Goal: Communication & Community: Answer question/provide support

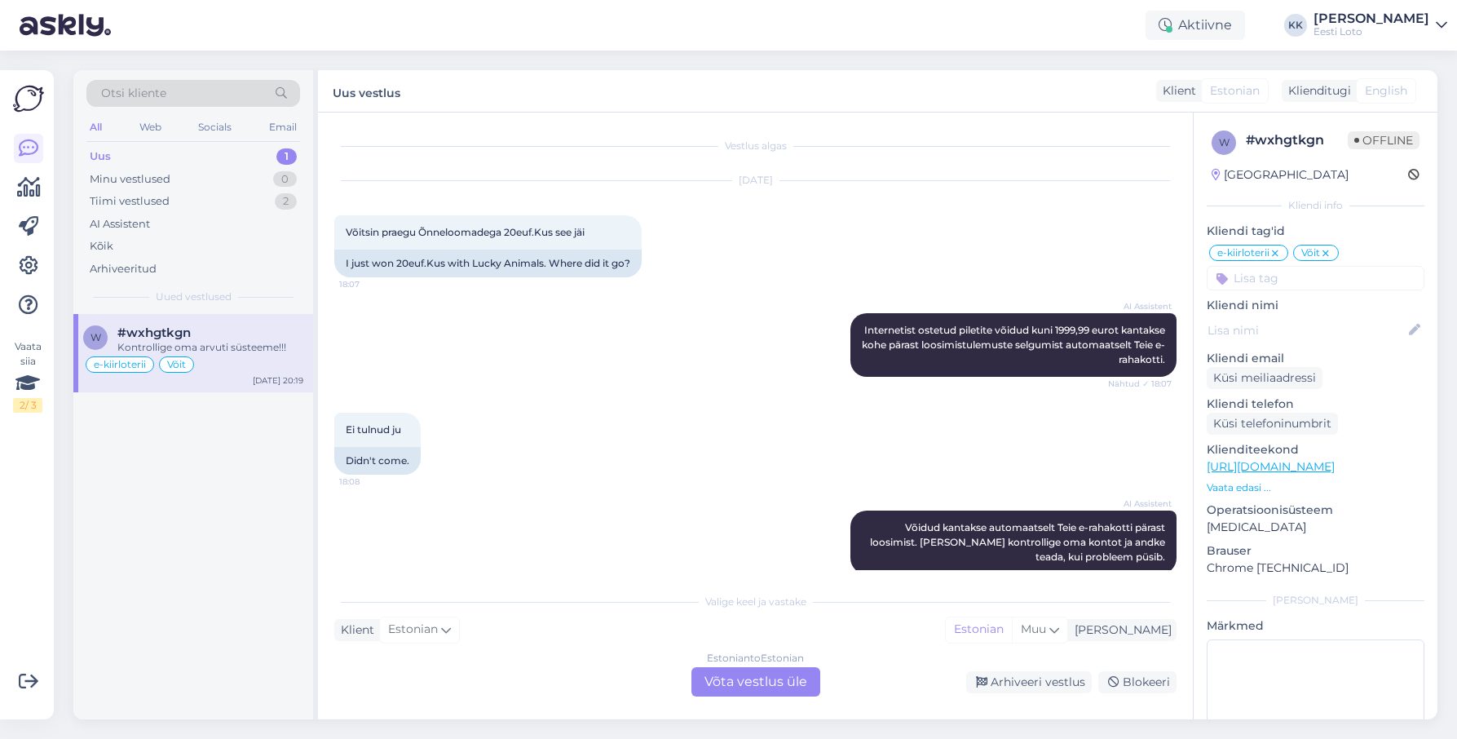
scroll to position [3090, 0]
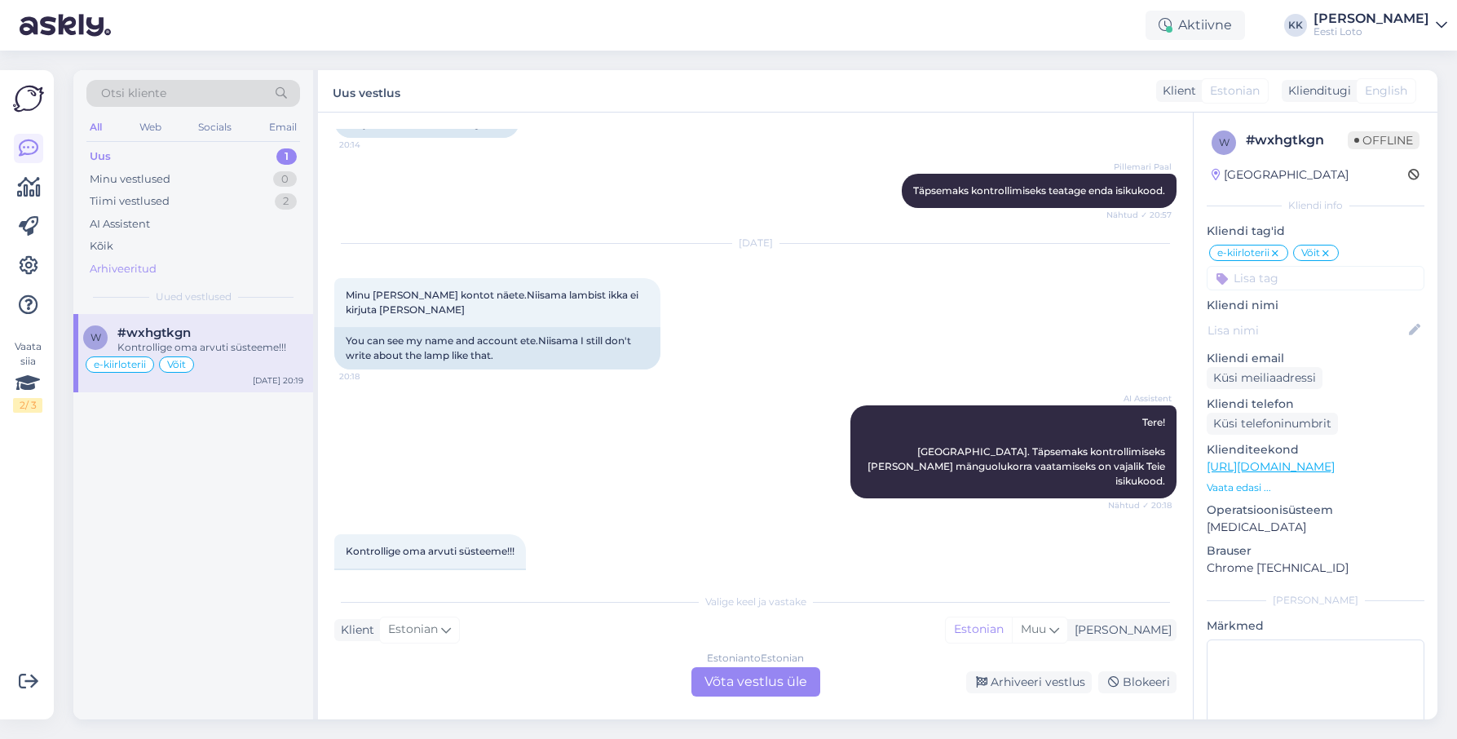
click at [156, 259] on div "Arhiveeritud" at bounding box center [193, 269] width 214 height 23
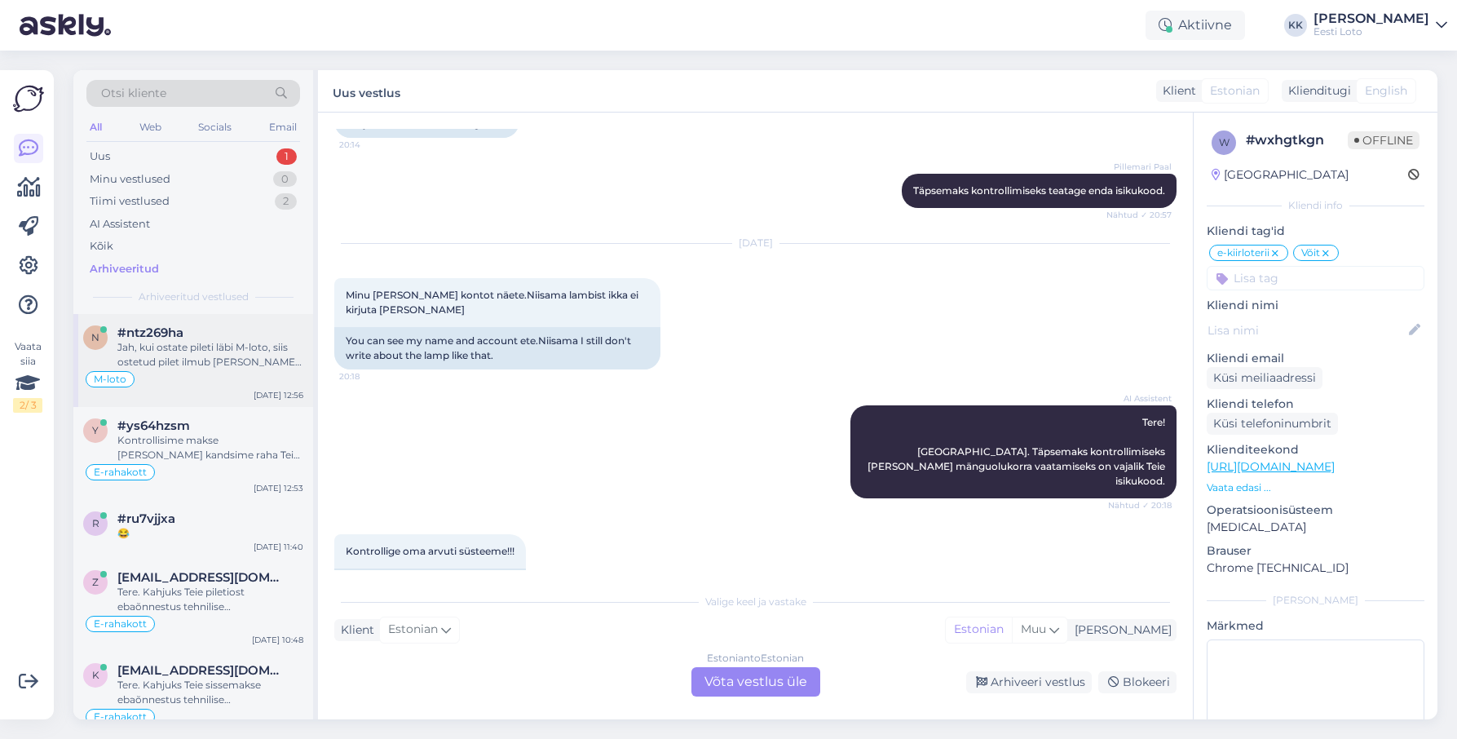
click at [204, 344] on div "Jah, kui ostate pileti läbi M-loto, siis ostetud pilet ilmub [PERSON_NAME] mäng…" at bounding box center [210, 354] width 186 height 29
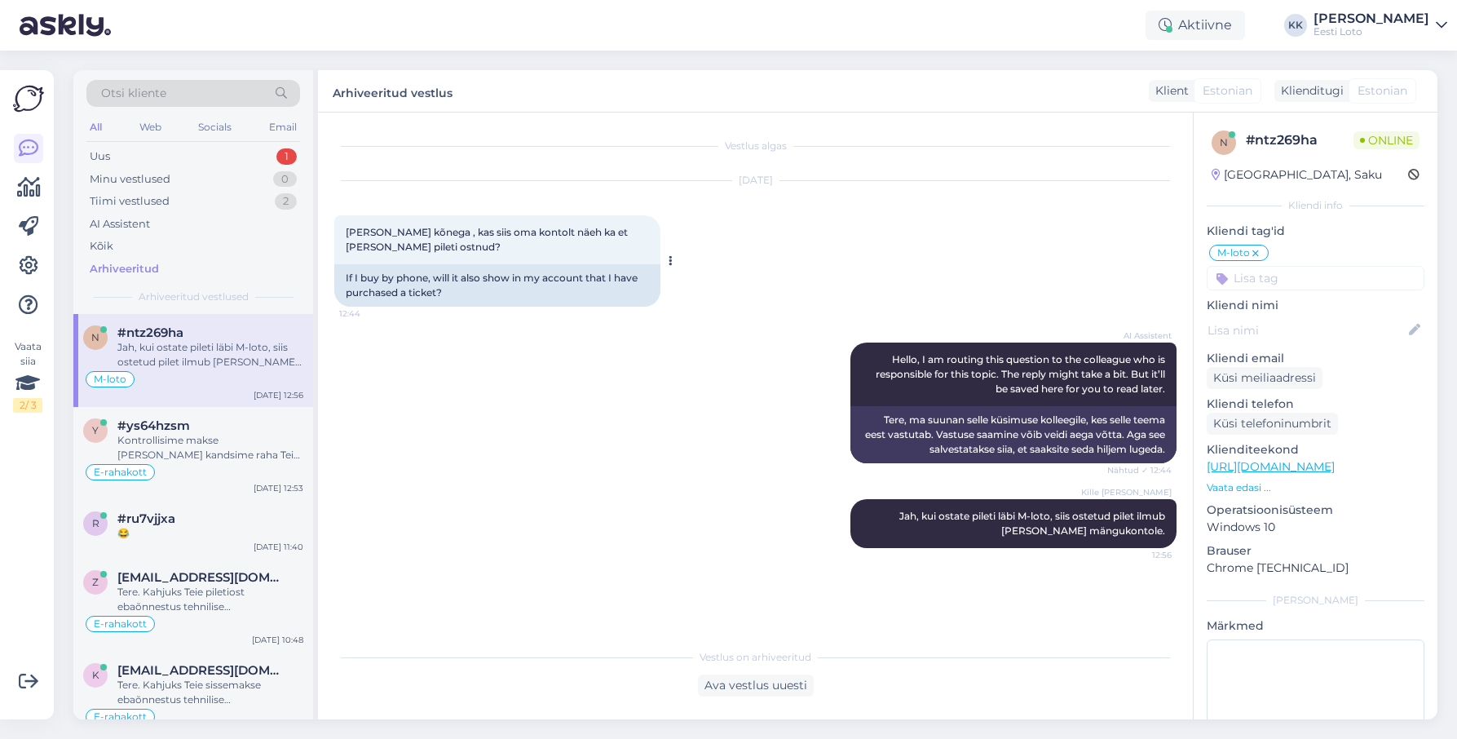
scroll to position [49, 0]
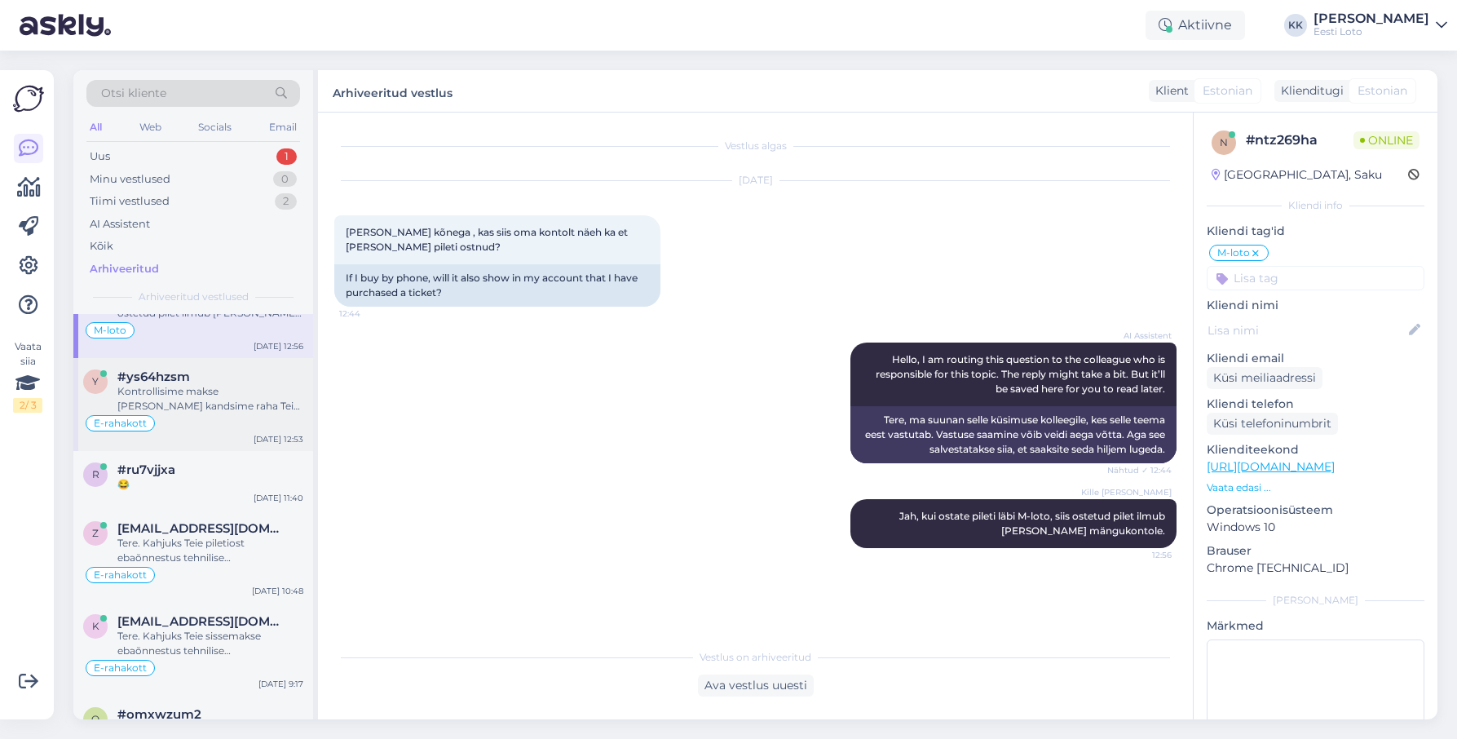
click at [183, 385] on div "Kontrollisime makse [PERSON_NAME] kandsime raha Teie e-rahakotti. Palume vaband…" at bounding box center [210, 398] width 186 height 29
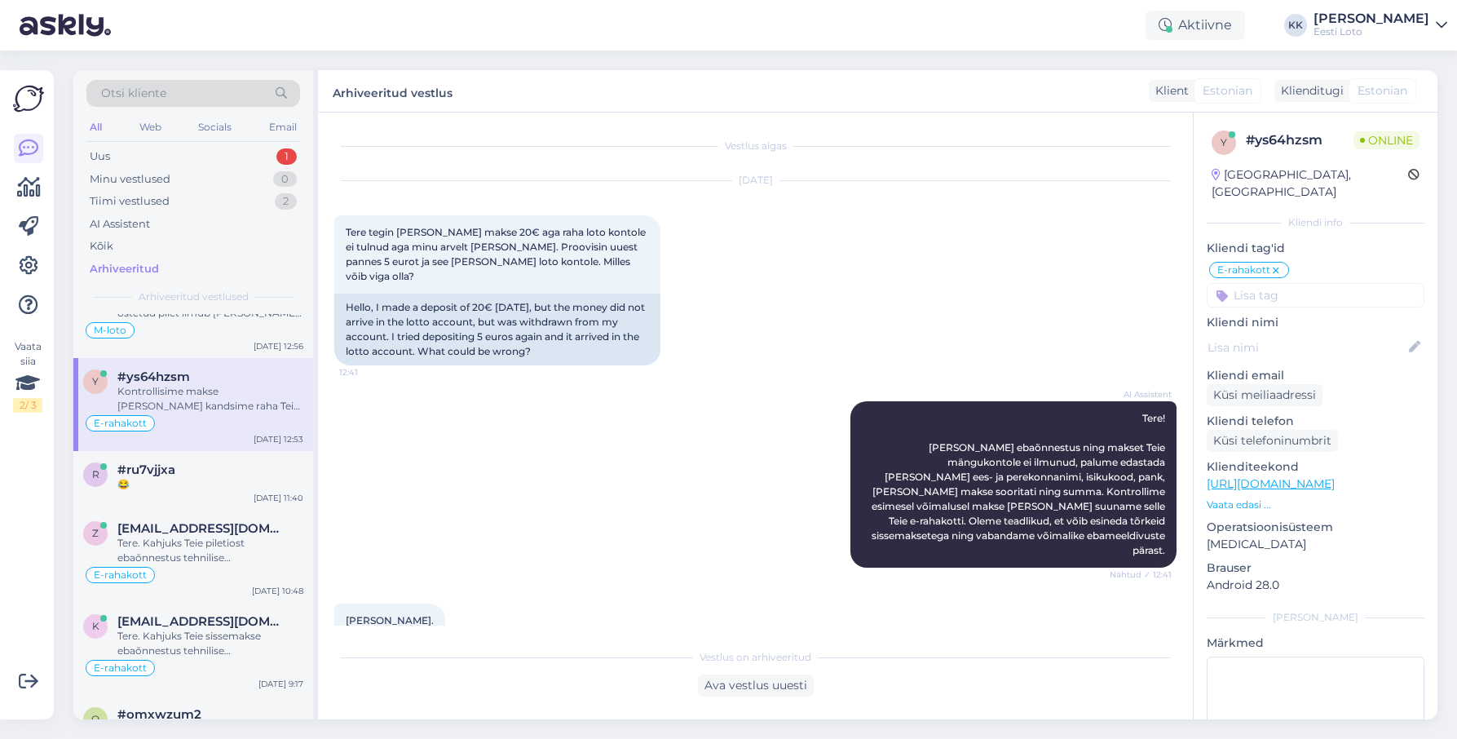
scroll to position [591, 0]
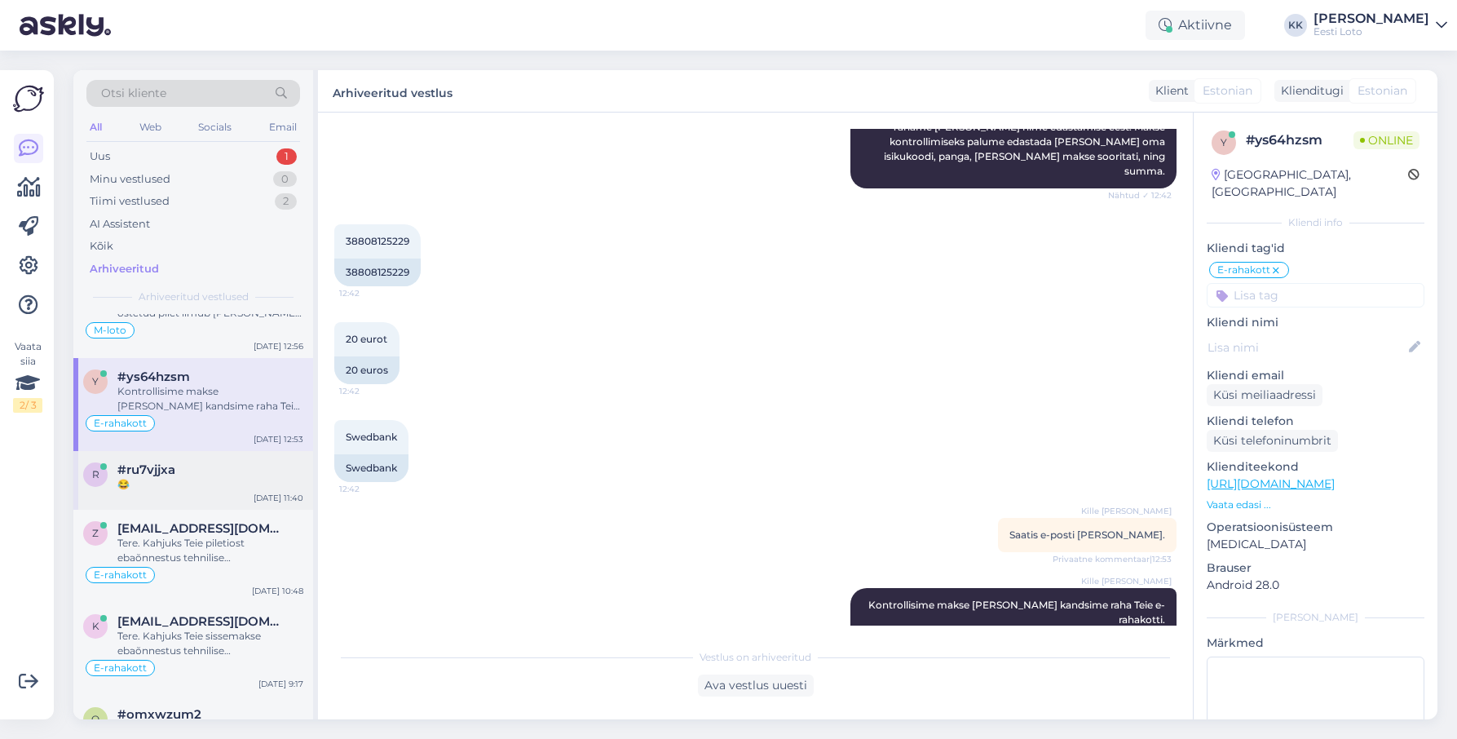
click at [215, 458] on div "r #ru7vjjxa 😂 [DATE] 11:40" at bounding box center [193, 480] width 240 height 59
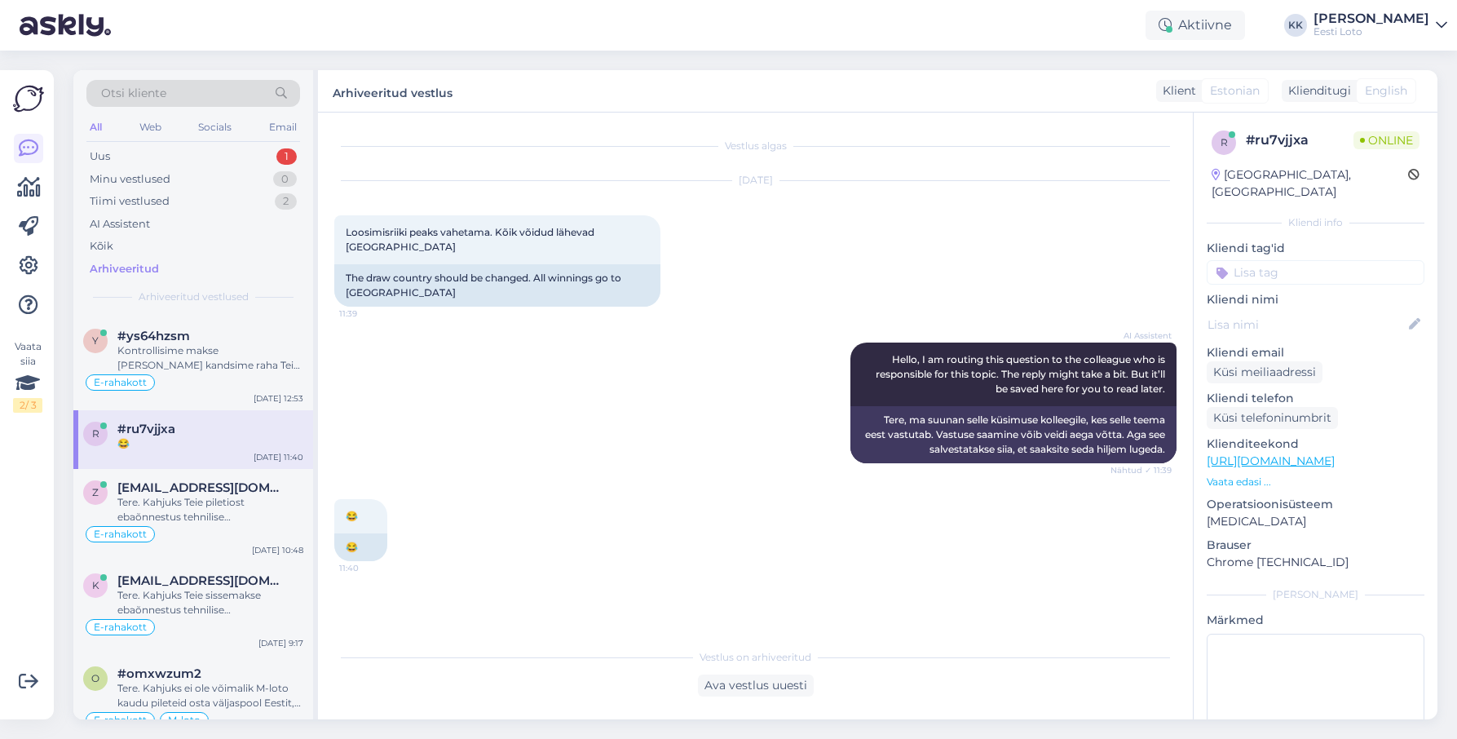
scroll to position [103, 0]
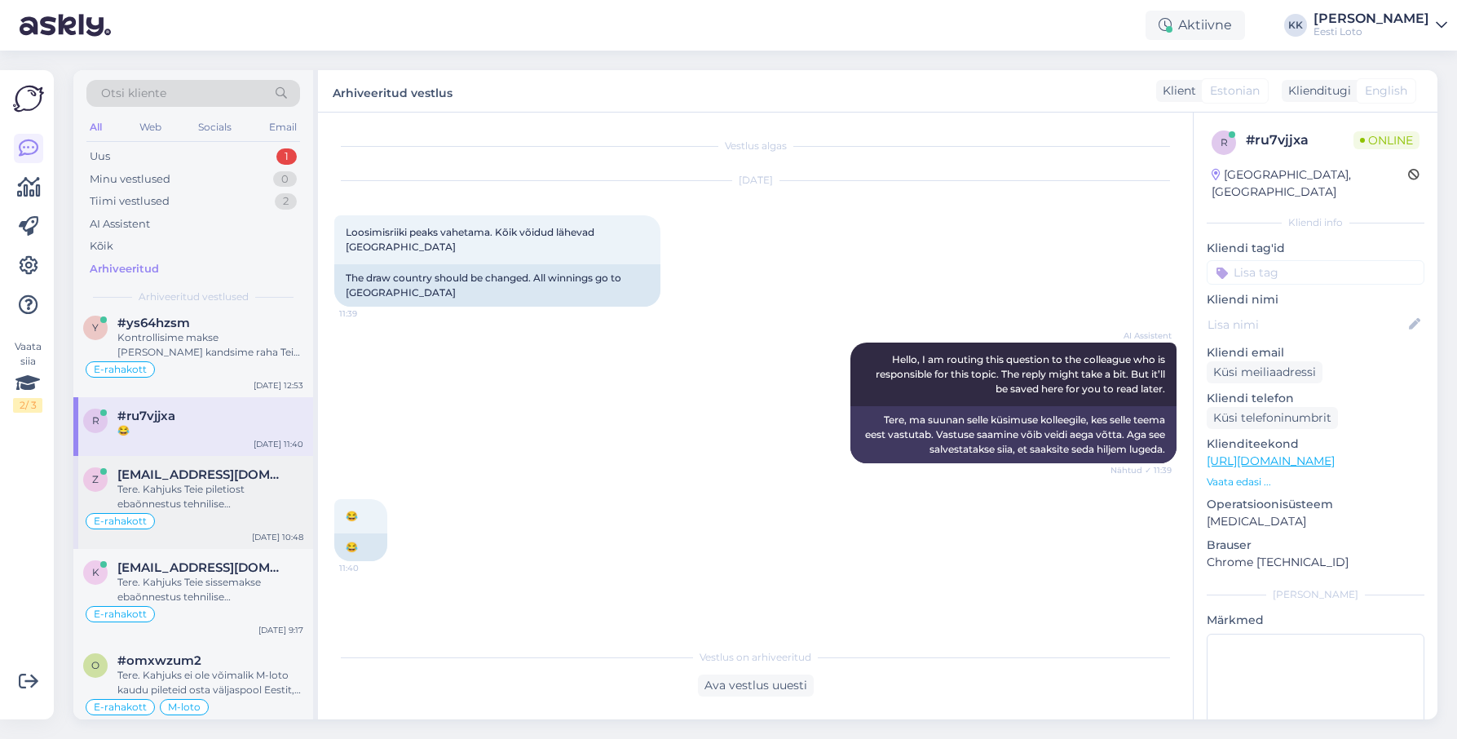
click at [232, 488] on div "Tere. Kahjuks Teie piletiost ebaõnnestus tehnilise [PERSON_NAME] tõttu. Soovita…" at bounding box center [210, 496] width 186 height 29
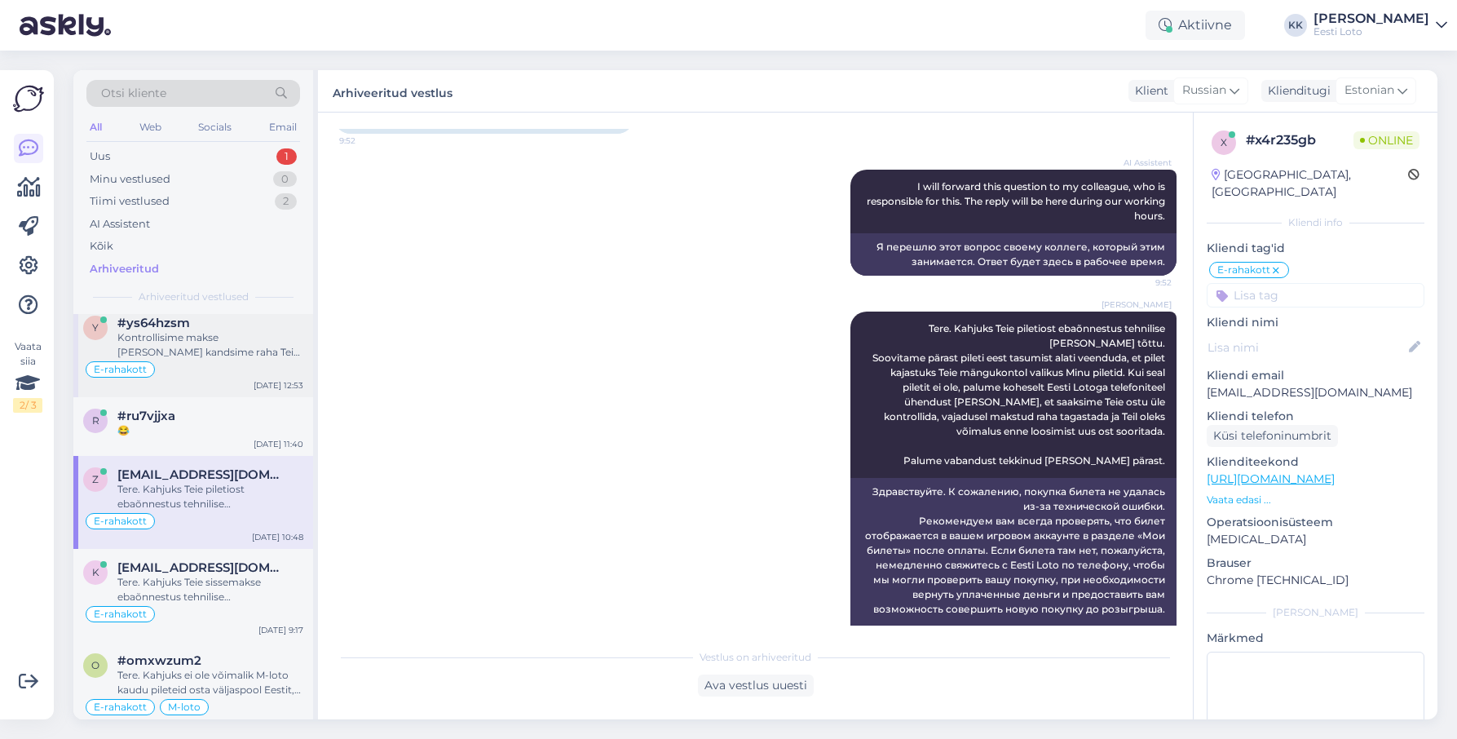
scroll to position [0, 0]
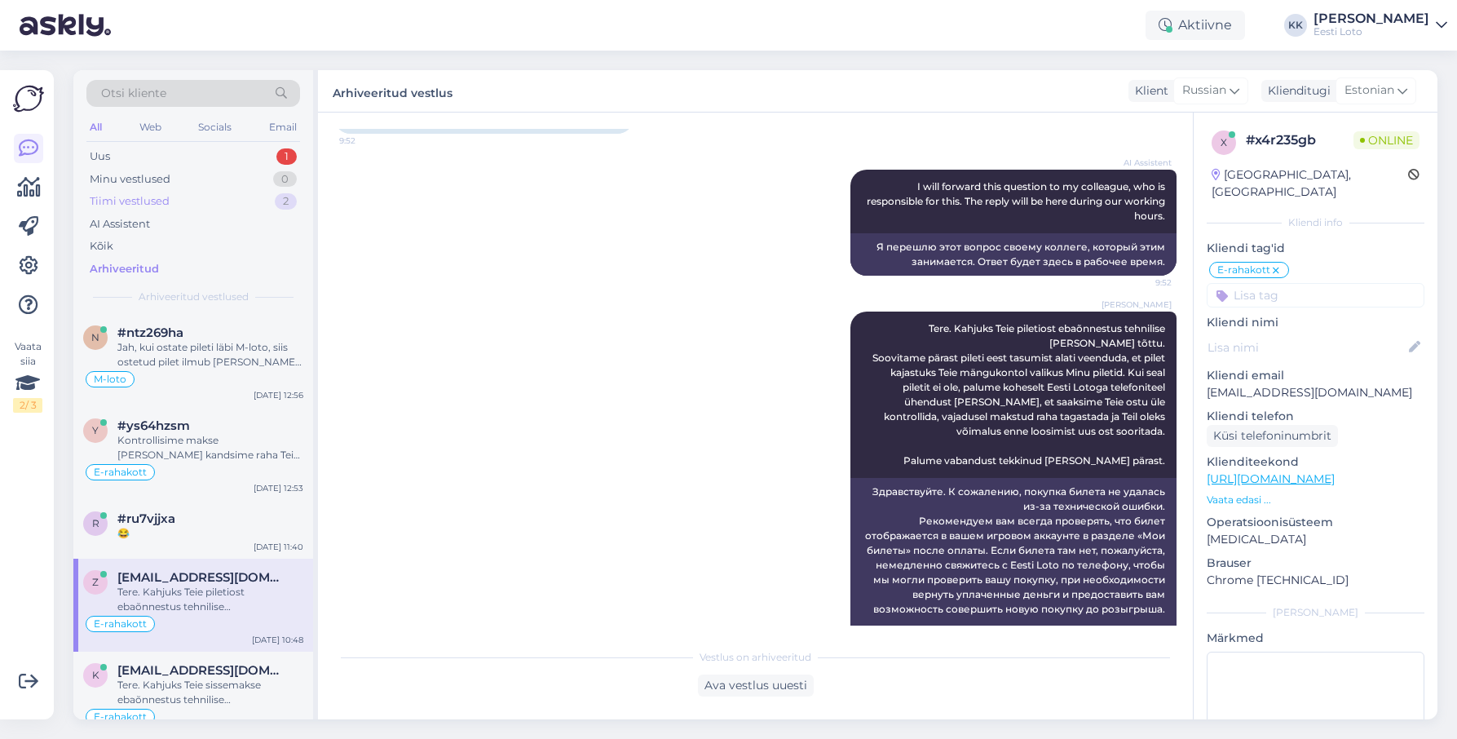
click at [140, 202] on div "Tiimi vestlused" at bounding box center [130, 201] width 80 height 16
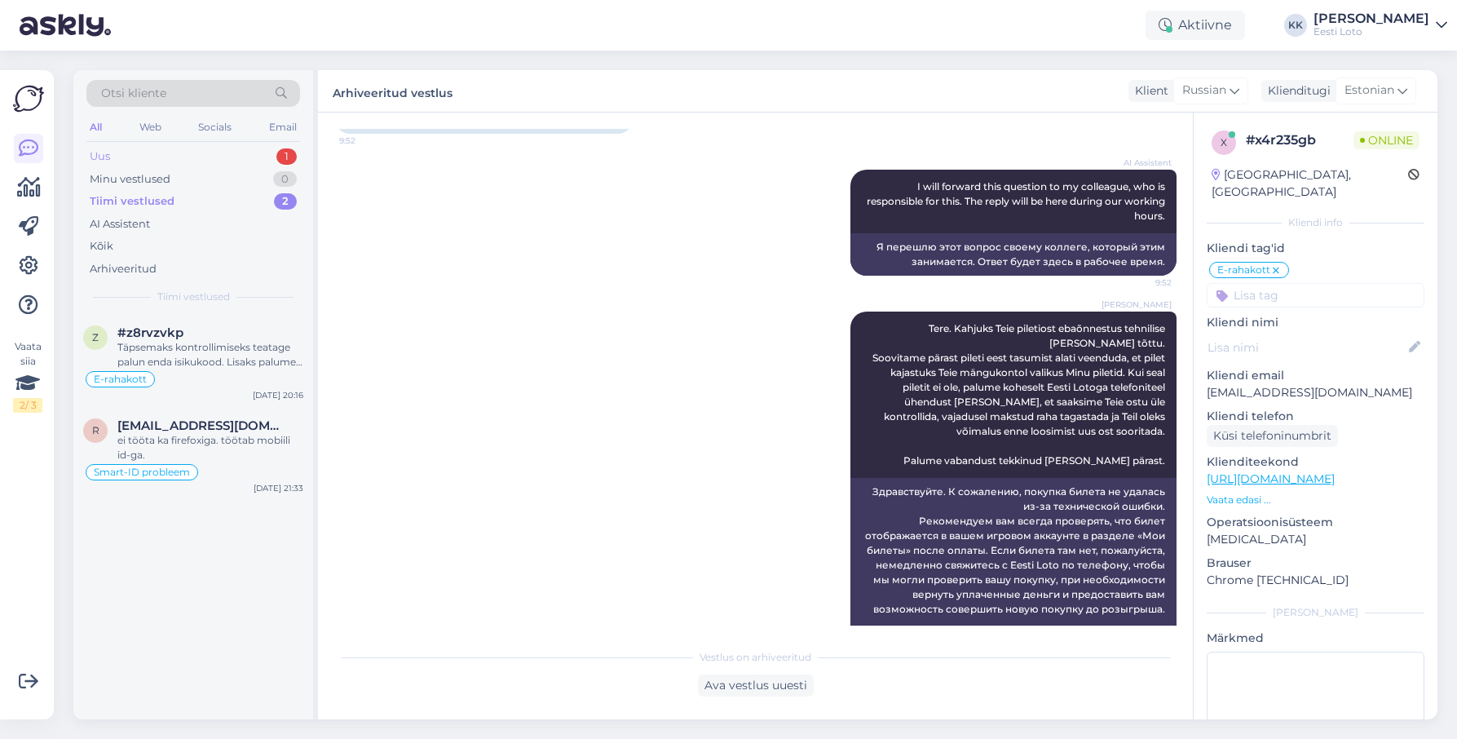
click at [153, 148] on div "Uus 1" at bounding box center [193, 156] width 214 height 23
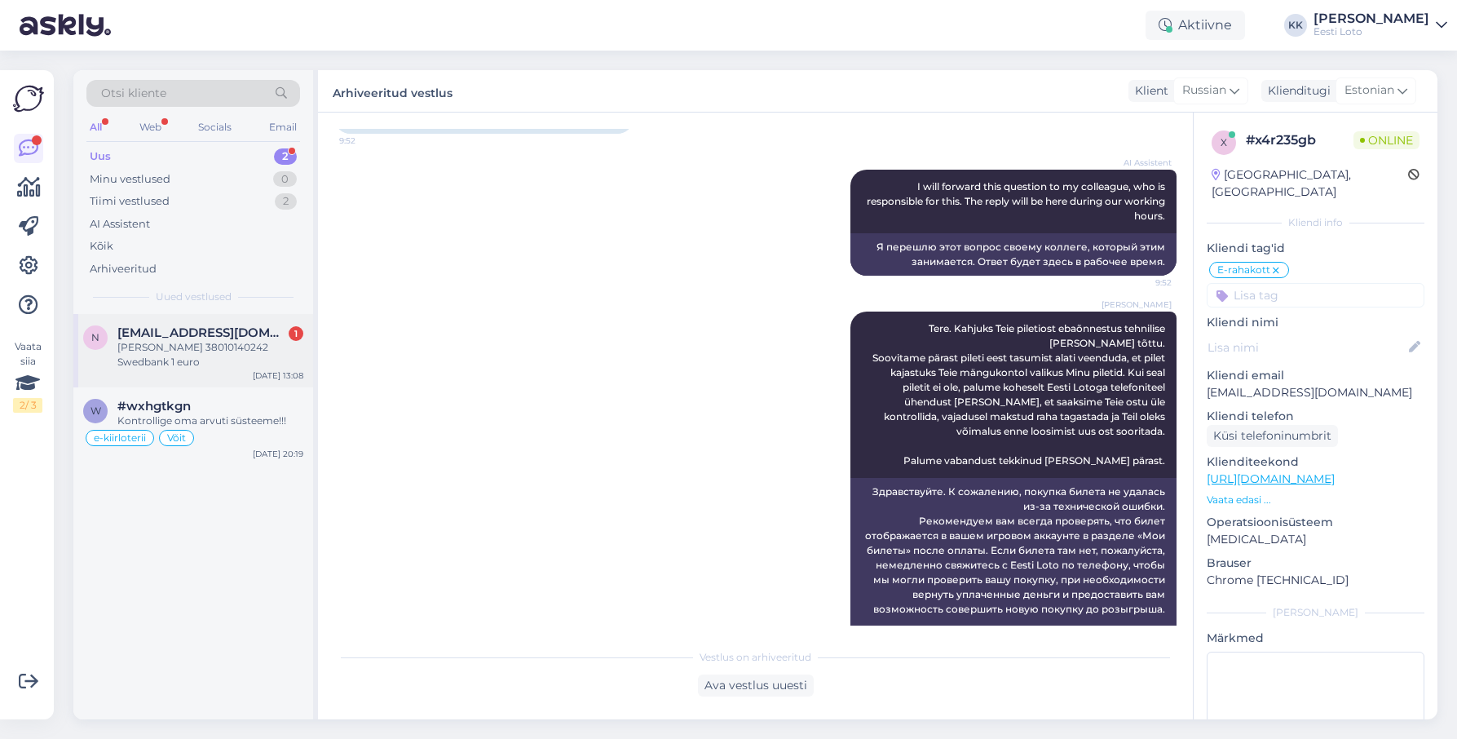
click at [215, 360] on div "[PERSON_NAME] 38010140242 Swedbank 1 euro" at bounding box center [210, 354] width 186 height 29
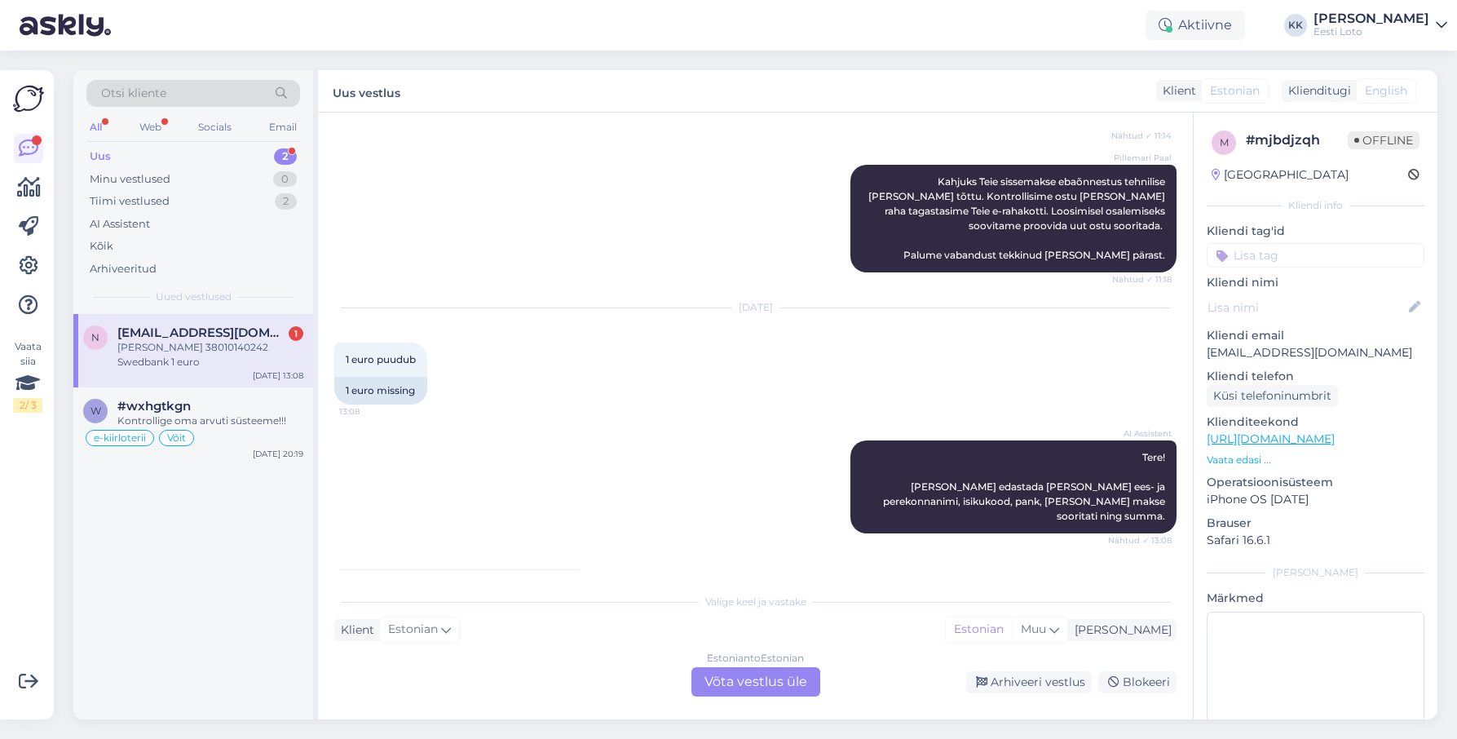
scroll to position [887, 0]
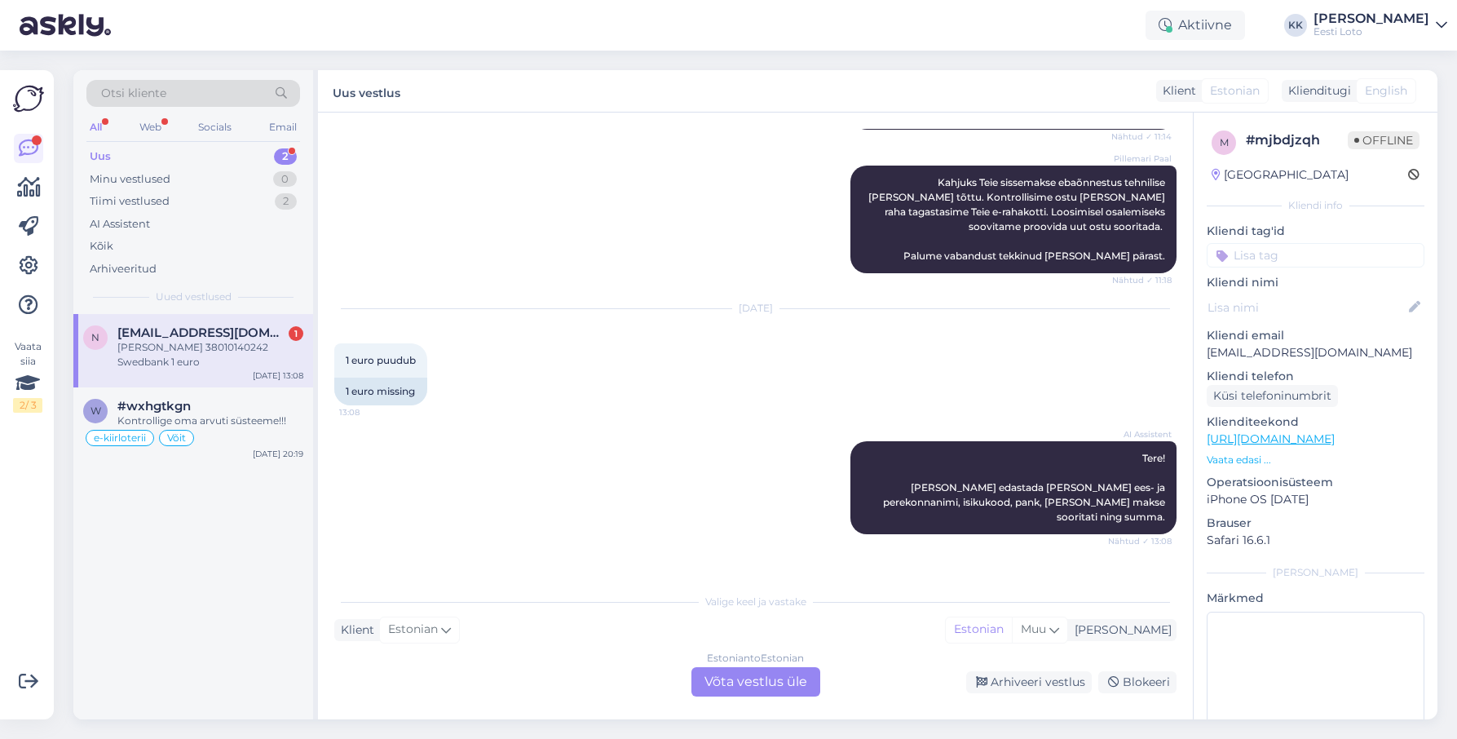
click at [448, 581] on span "[PERSON_NAME] 38010140242 Swedbank 1 euro" at bounding box center [464, 587] width 236 height 12
copy span "38010140242"
click at [160, 243] on div "Kõik" at bounding box center [193, 246] width 214 height 23
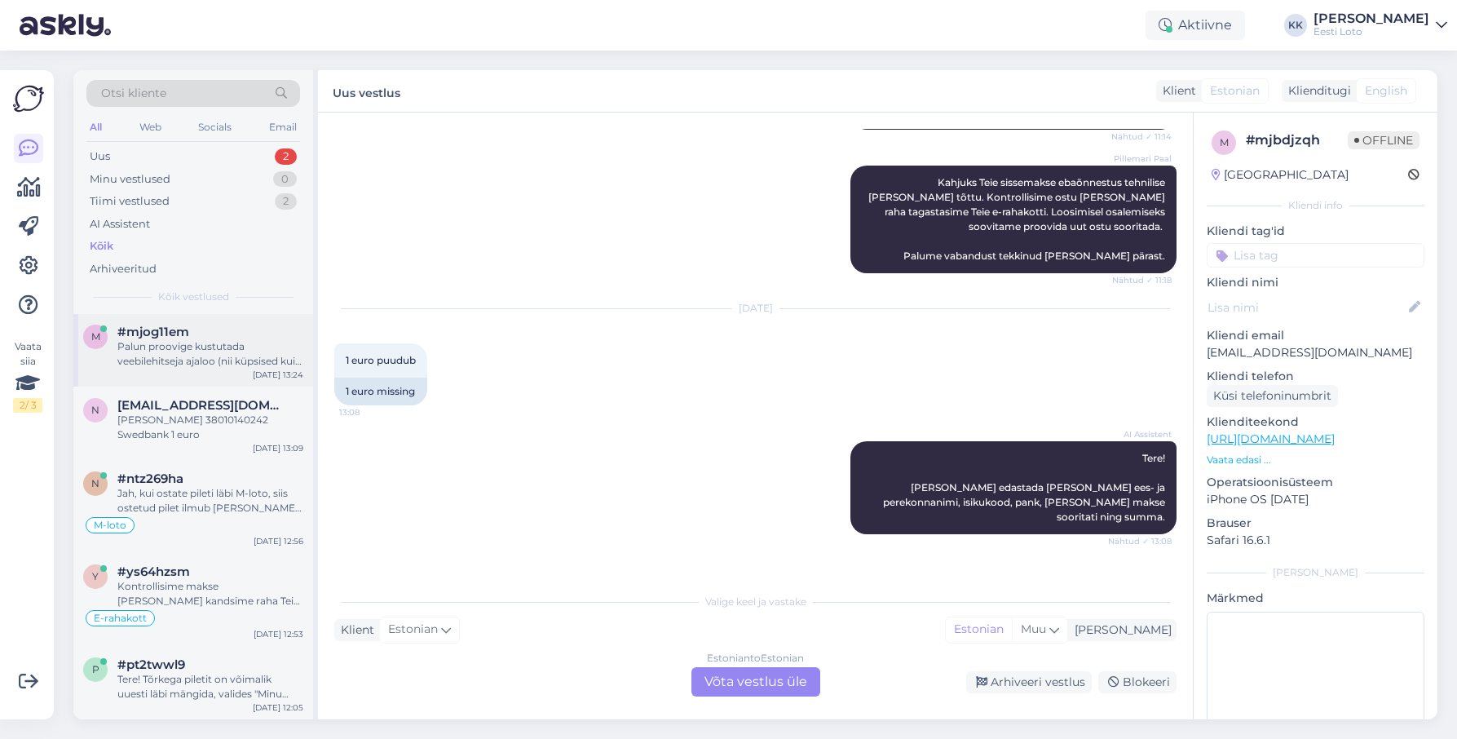
scroll to position [0, 0]
click at [187, 154] on div "Uus 2" at bounding box center [193, 156] width 214 height 23
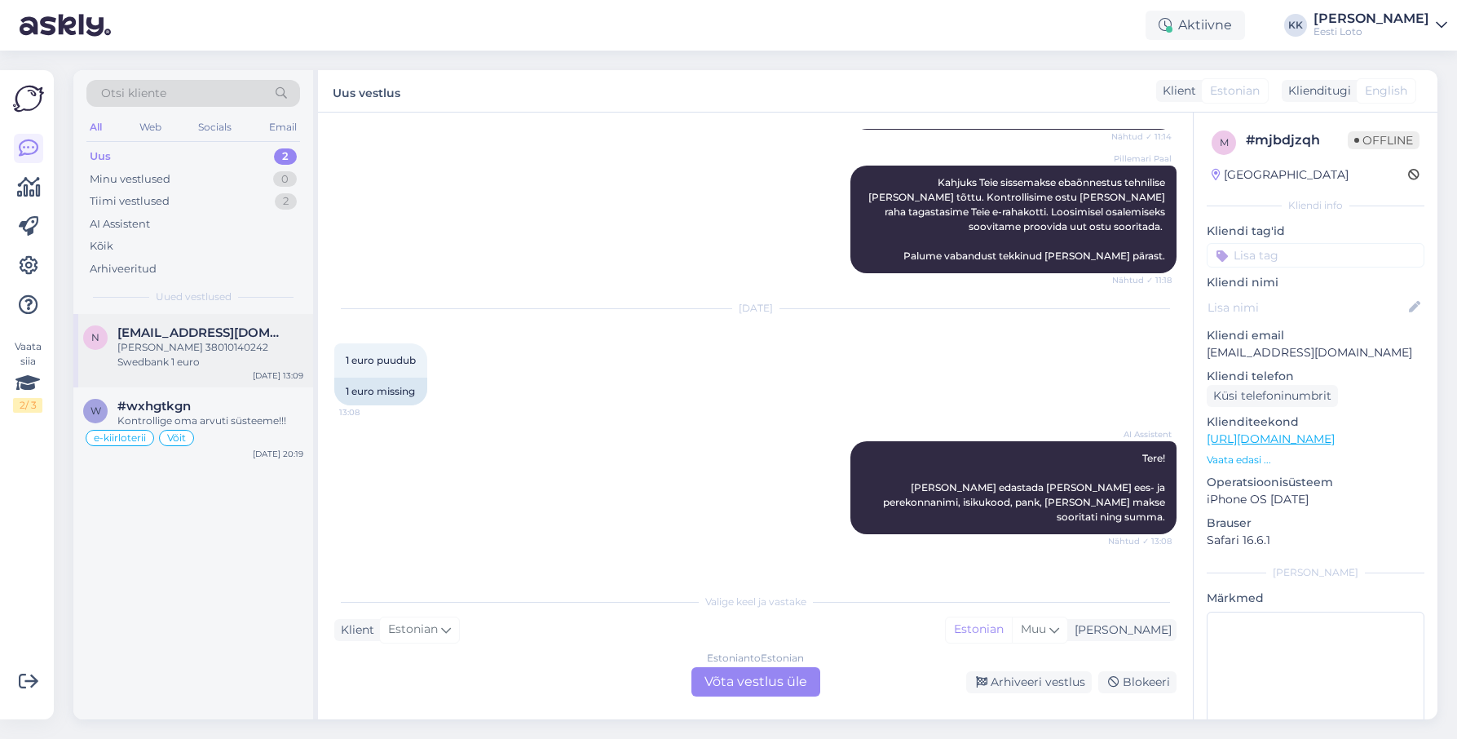
click at [187, 344] on div "[PERSON_NAME] 38010140242 Swedbank 1 euro" at bounding box center [210, 354] width 186 height 29
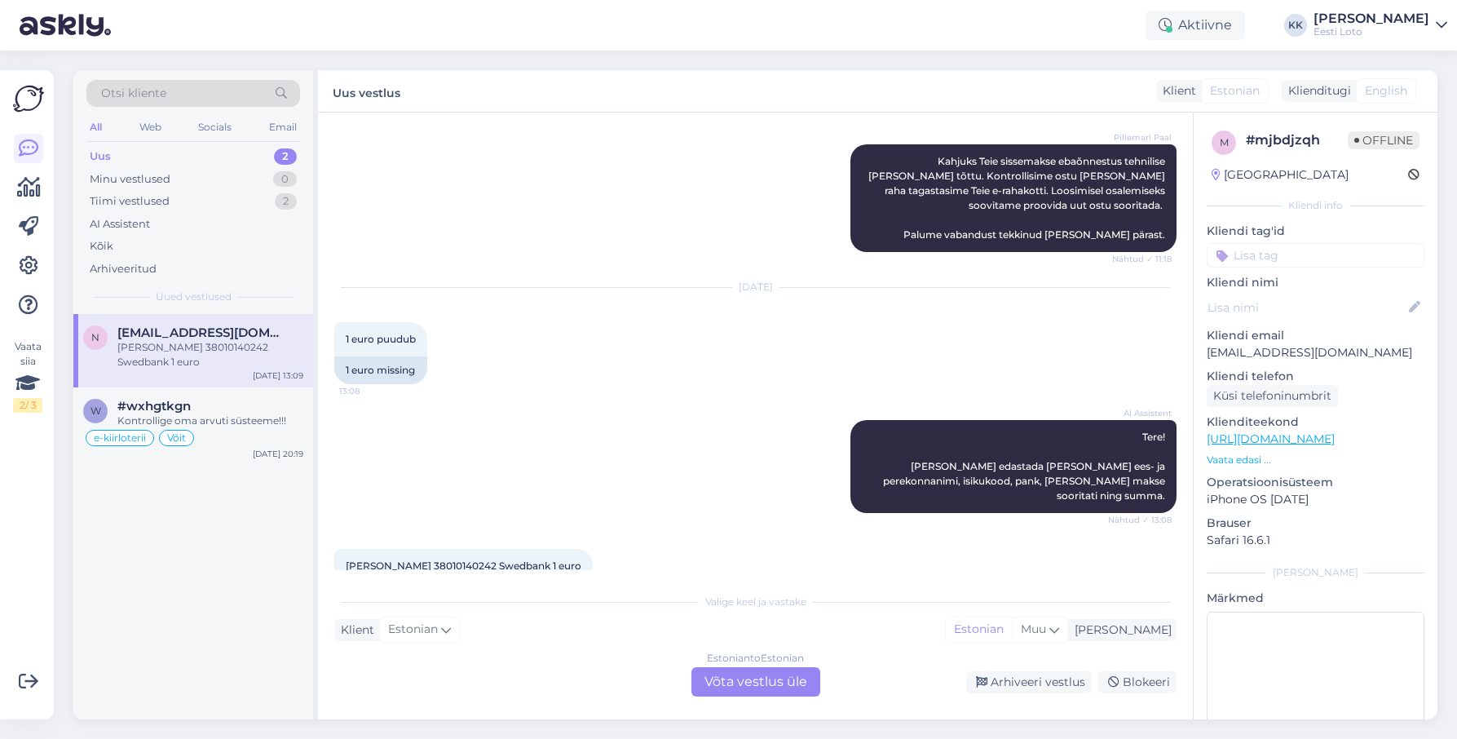
click at [730, 679] on div "Estonian to Estonian Võta vestlus üle" at bounding box center [756, 681] width 129 height 29
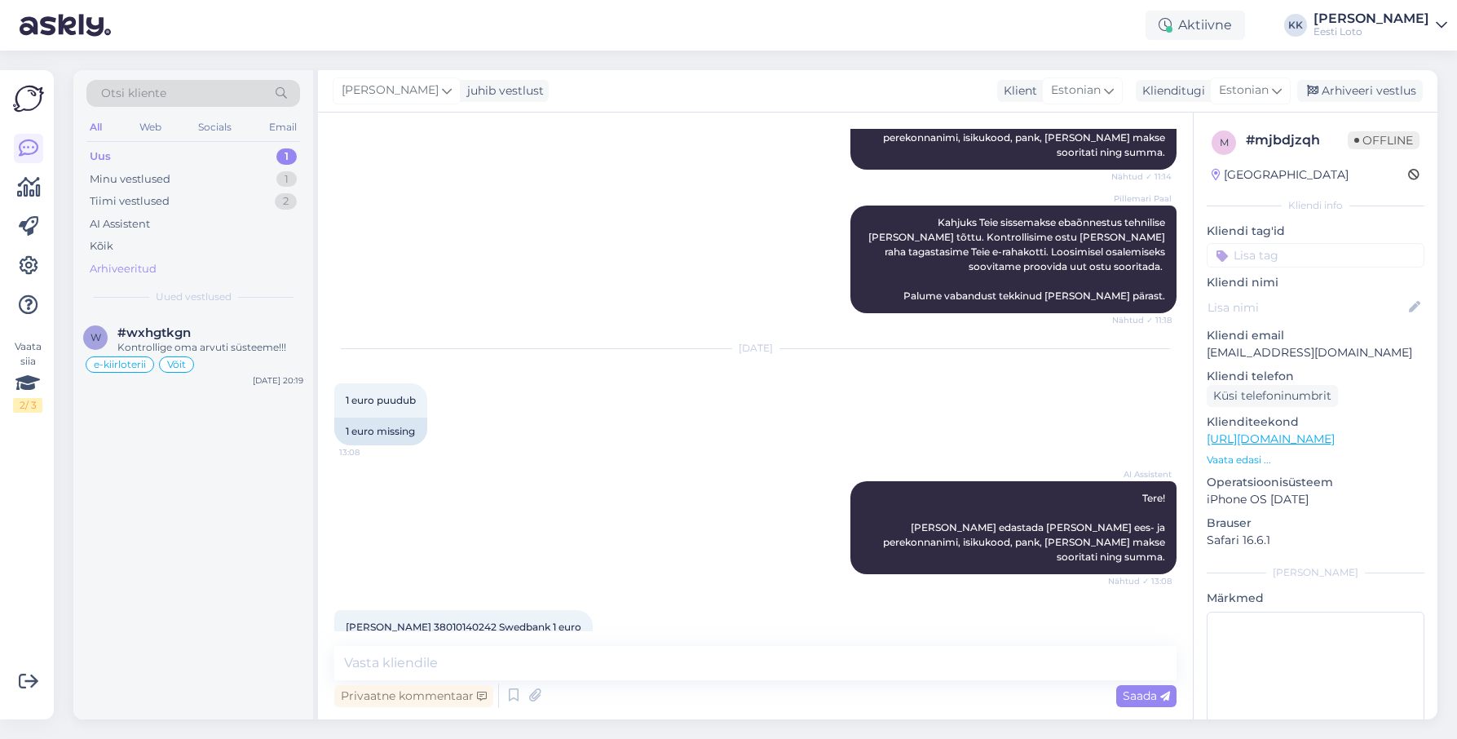
click at [166, 263] on div "Arhiveeritud" at bounding box center [193, 269] width 214 height 23
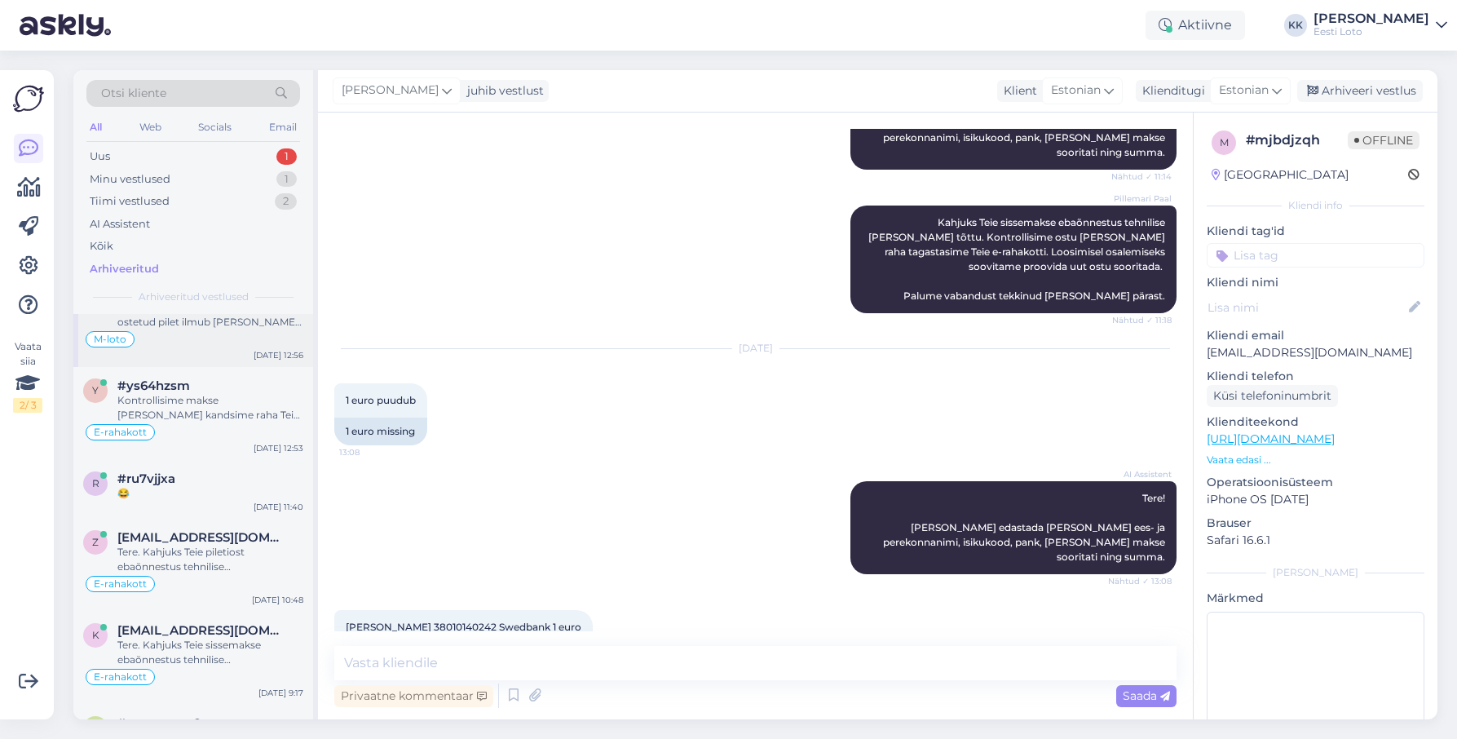
scroll to position [44, 0]
click at [214, 400] on div "Kontrollisime makse [PERSON_NAME] kandsime raha Teie e-rahakotti. Palume vaband…" at bounding box center [210, 403] width 186 height 29
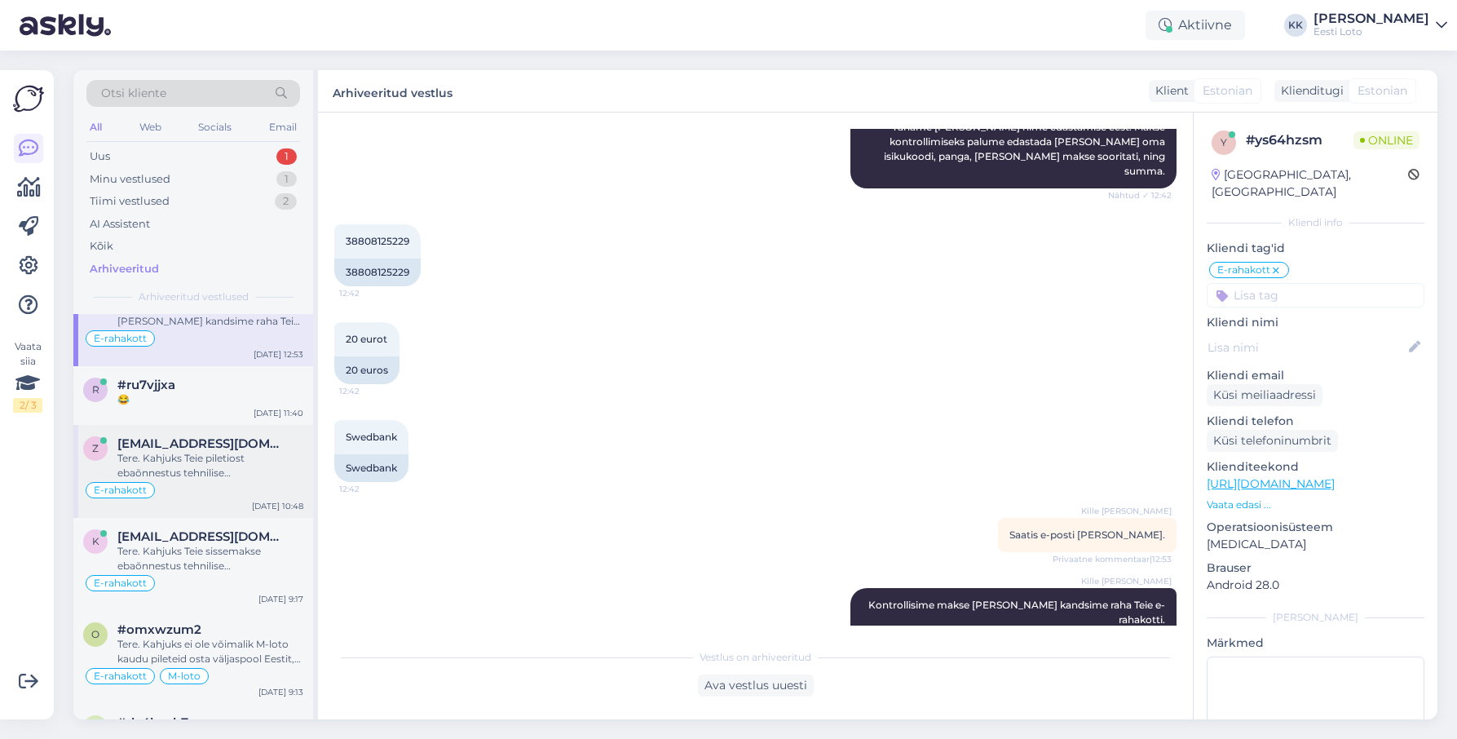
scroll to position [157, 0]
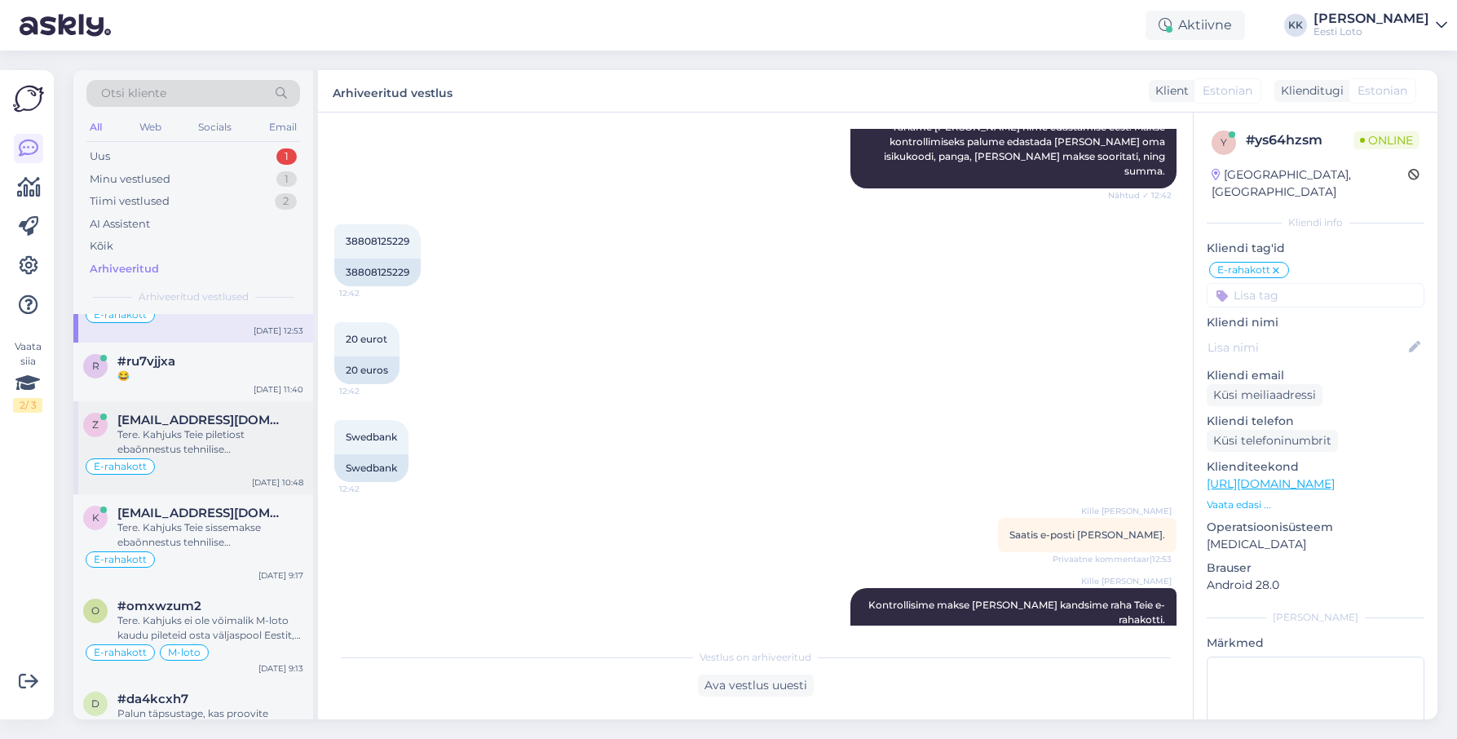
click at [218, 439] on div "Tere. Kahjuks Teie piletiost ebaõnnestus tehnilise [PERSON_NAME] tõttu. Soovita…" at bounding box center [210, 441] width 186 height 29
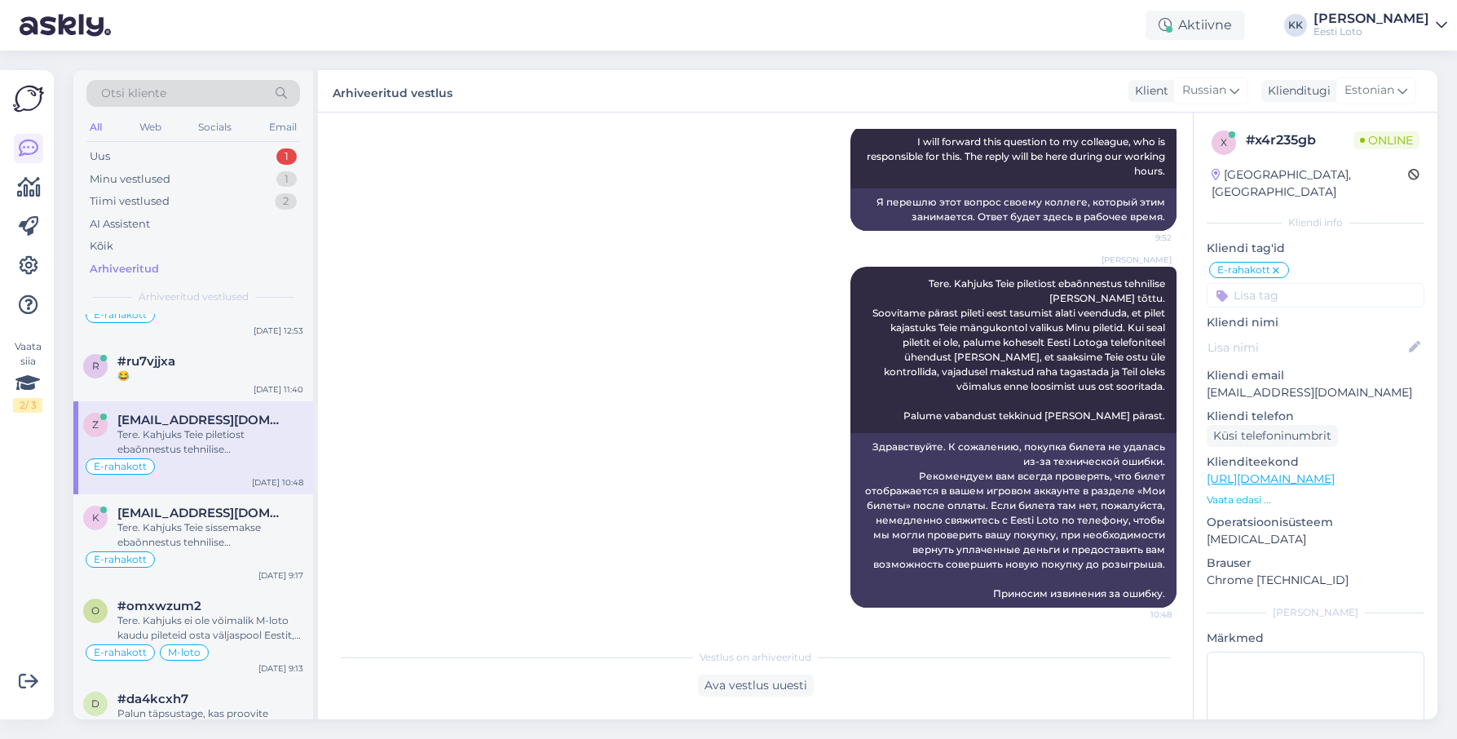
scroll to position [474, 0]
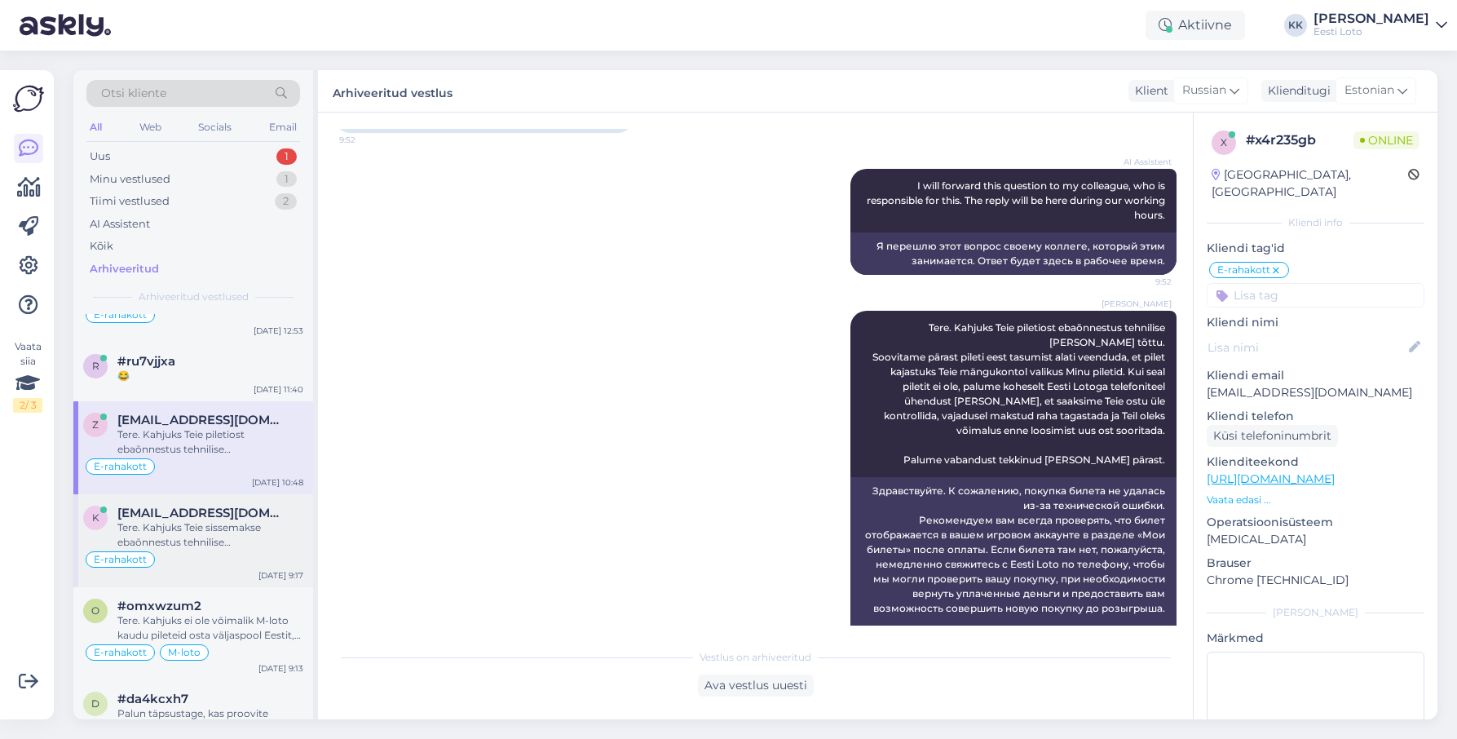
click at [256, 537] on div "Tere. Kahjuks Teie sissemakse ebaõnnestus tehnilise [PERSON_NAME] tõttu. Kontro…" at bounding box center [210, 534] width 186 height 29
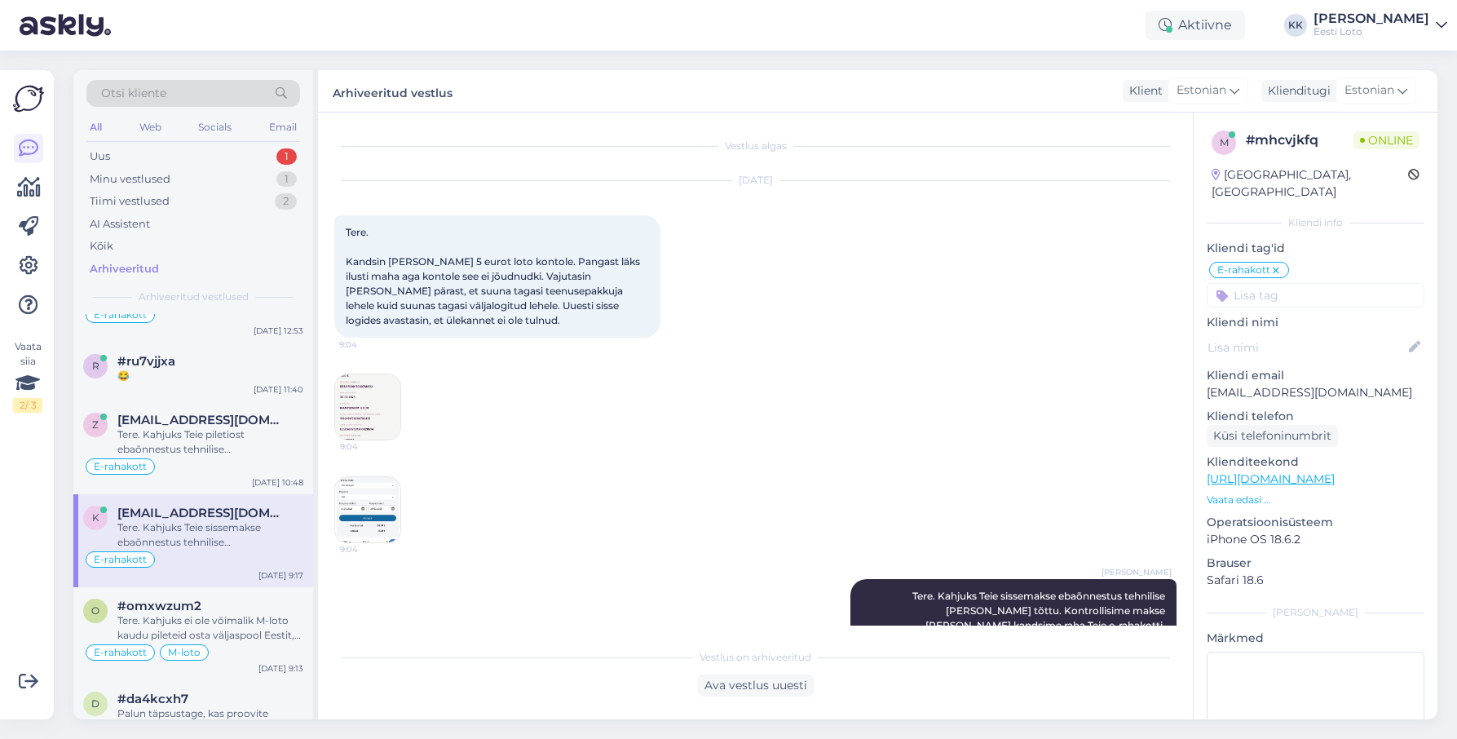
scroll to position [50, 0]
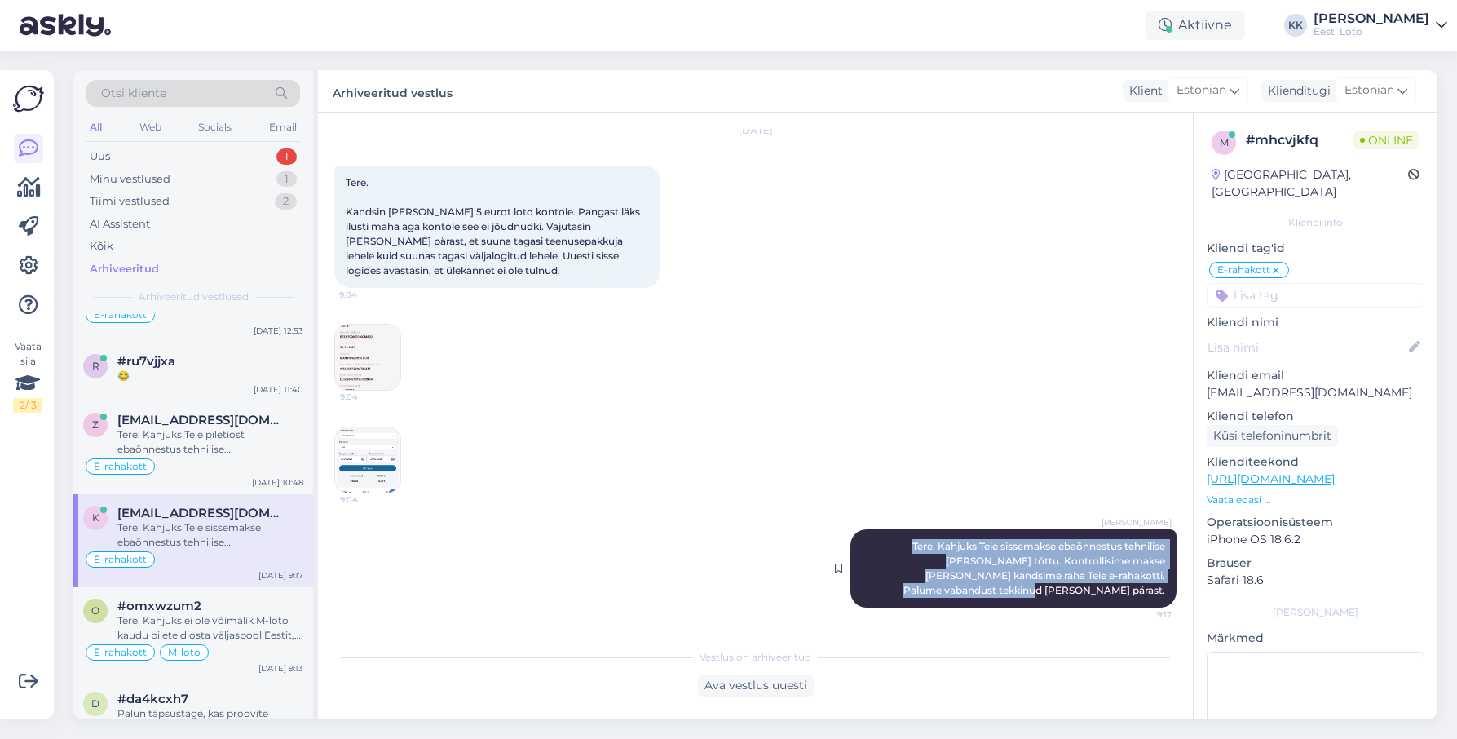
drag, startPoint x: 873, startPoint y: 546, endPoint x: 1167, endPoint y: 596, distance: 297.8
click at [1167, 596] on div "[PERSON_NAME] Tere. Kahjuks Teie sissemakse ebaõnnestus tehnilise [PERSON_NAME]…" at bounding box center [1014, 568] width 326 height 78
copy span "Tere. Kahjuks Teie sissemakse ebaõnnestus tehnilise [PERSON_NAME] tõttu. Kontro…"
click at [191, 179] on div "Minu vestlused 1" at bounding box center [193, 179] width 214 height 23
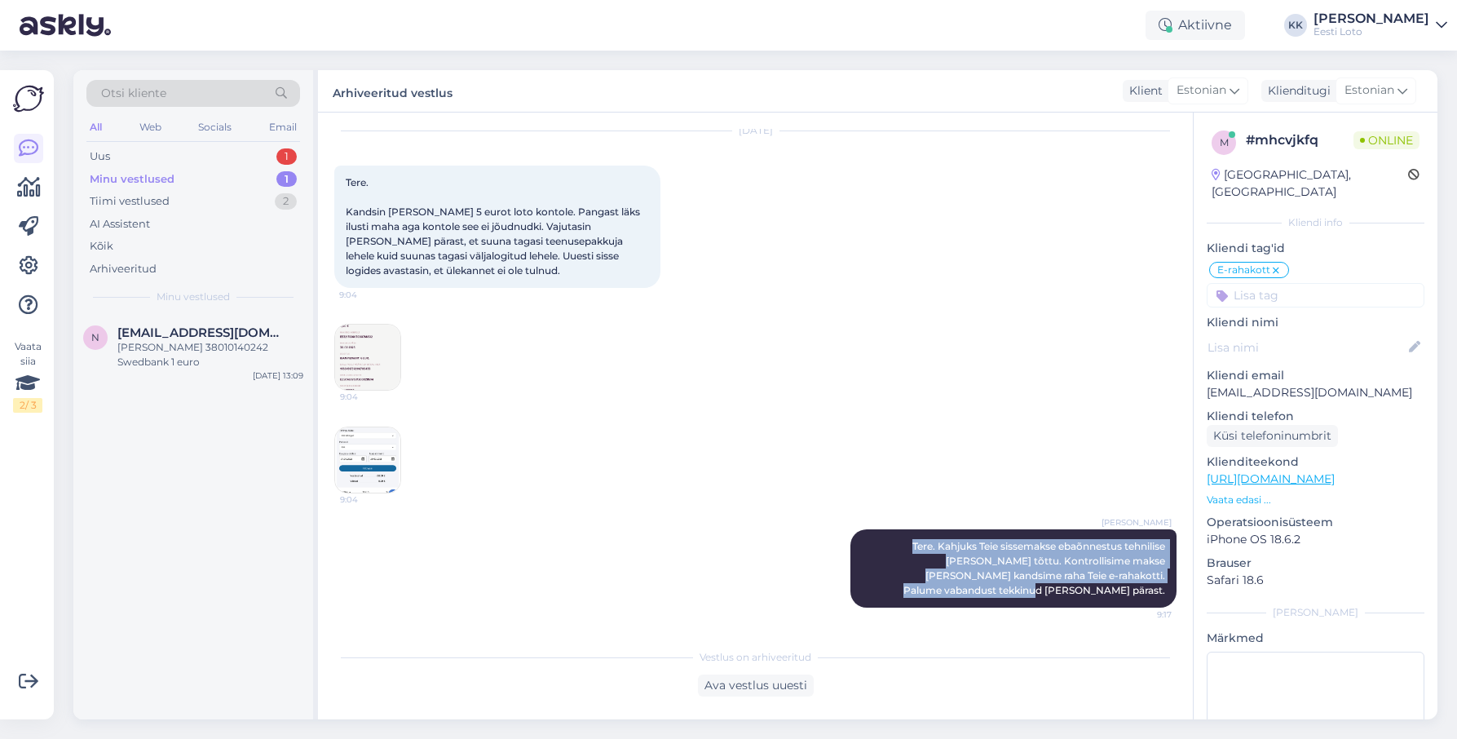
scroll to position [0, 0]
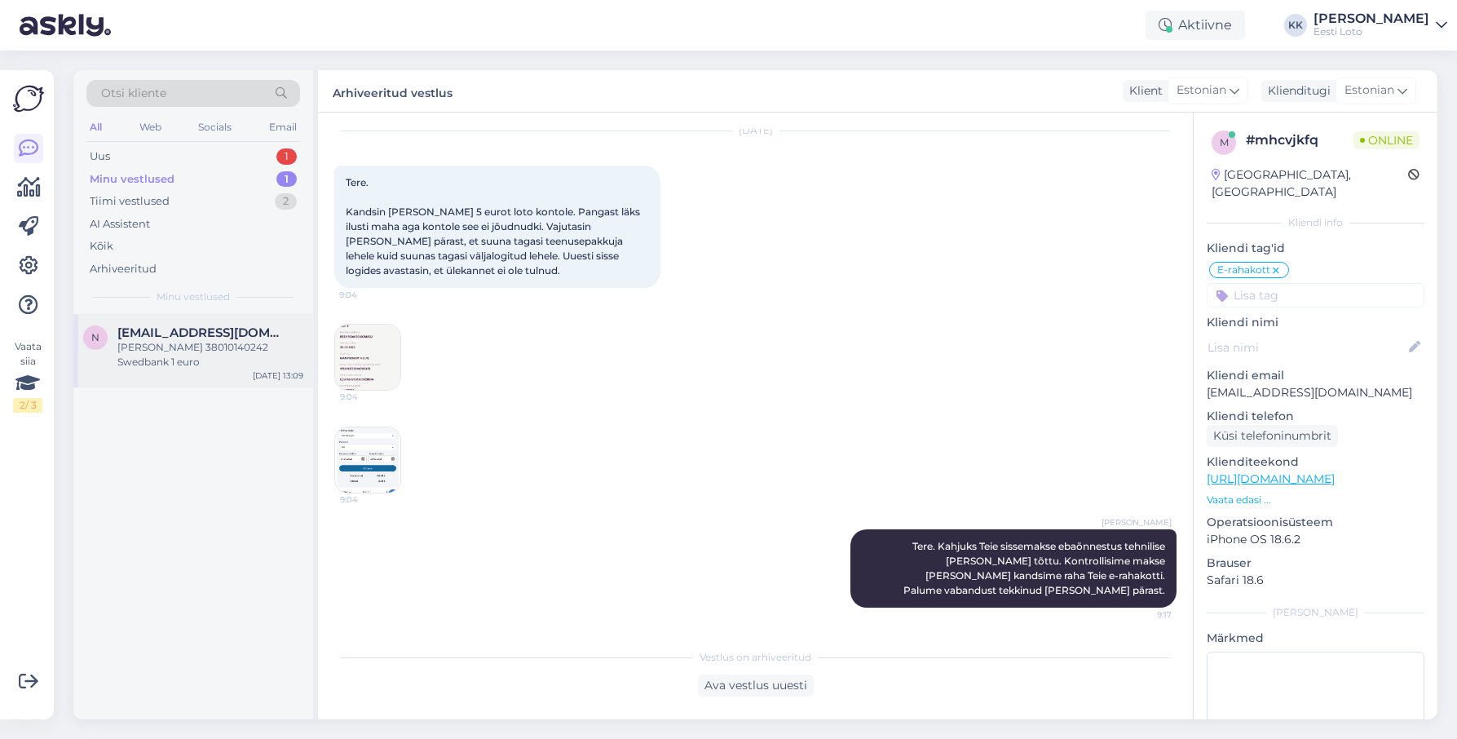
click at [179, 345] on div "[PERSON_NAME] 38010140242 Swedbank 1 euro" at bounding box center [210, 354] width 186 height 29
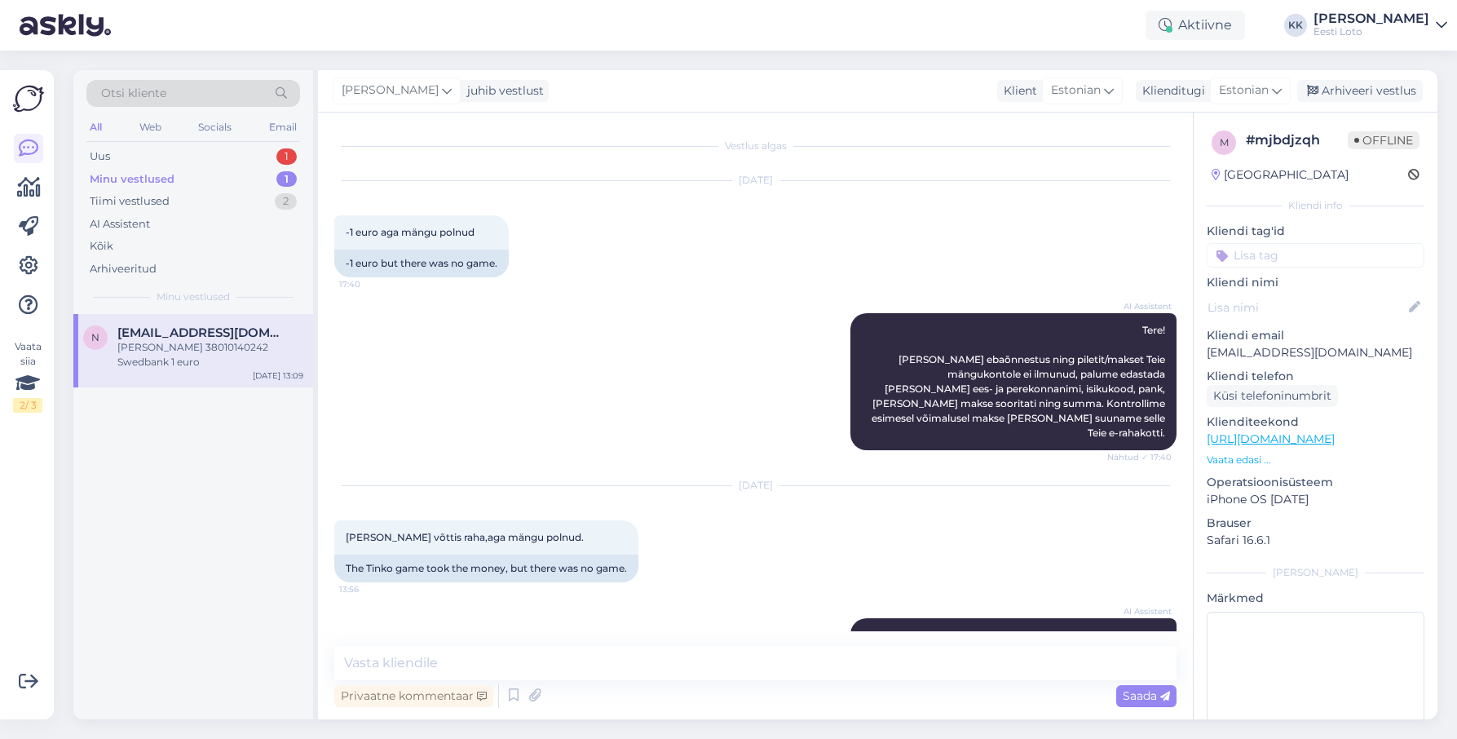
scroll to position [847, 0]
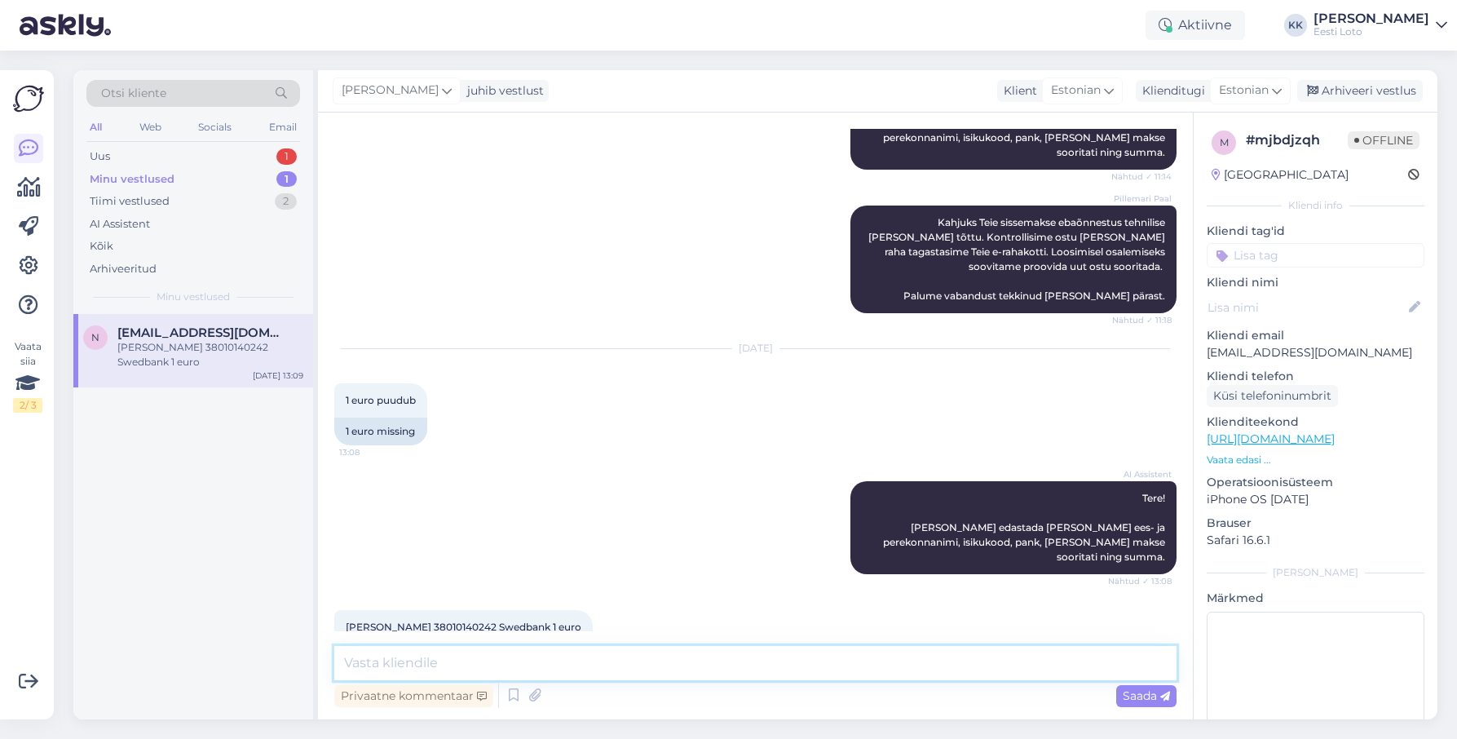
click at [409, 663] on textarea at bounding box center [755, 663] width 842 height 34
paste textarea "Tere. Kahjuks Teie sissemakse ebaõnnestus tehnilise [PERSON_NAME] tõttu. Kontro…"
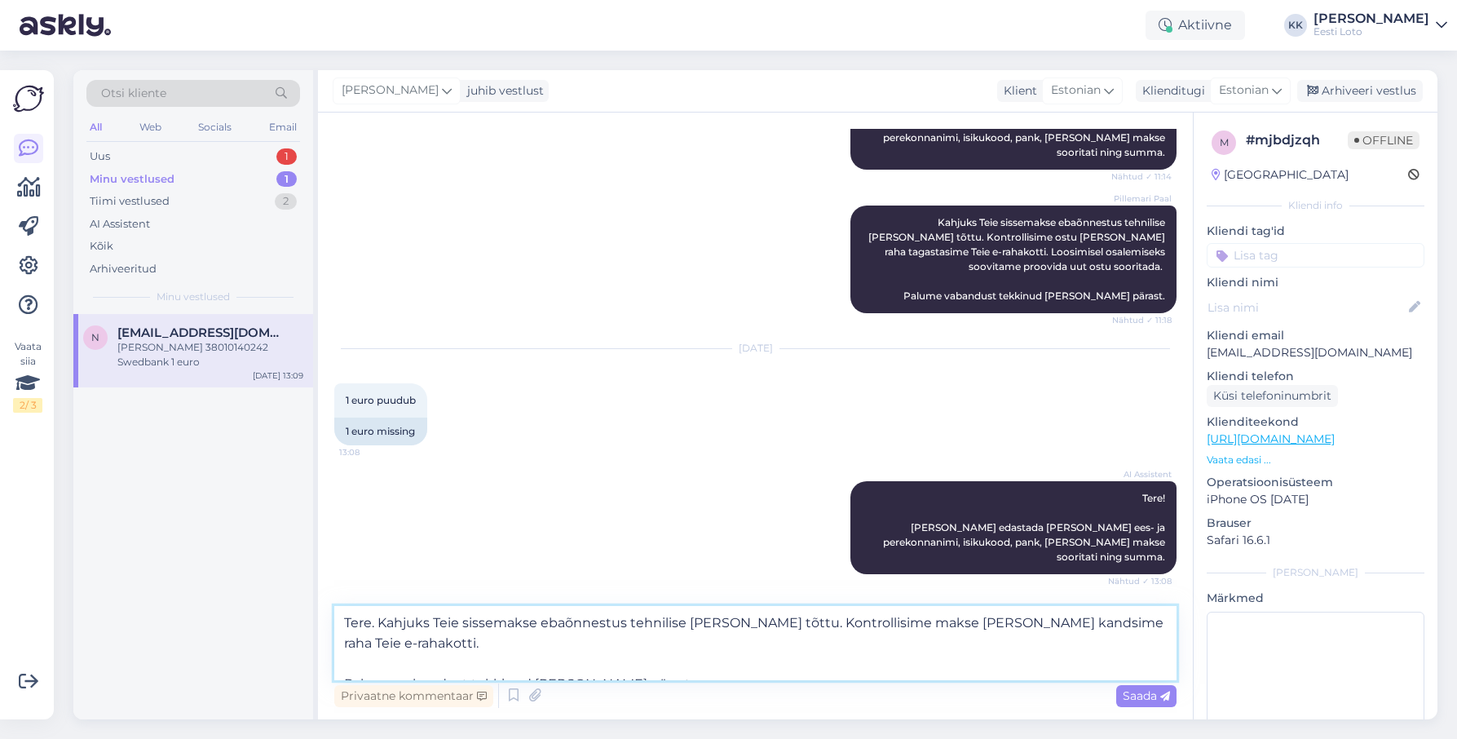
click at [345, 666] on textarea "Tere. Kahjuks Teie sissemakse ebaõnnestus tehnilise [PERSON_NAME] tõttu. Kontro…" at bounding box center [755, 643] width 842 height 74
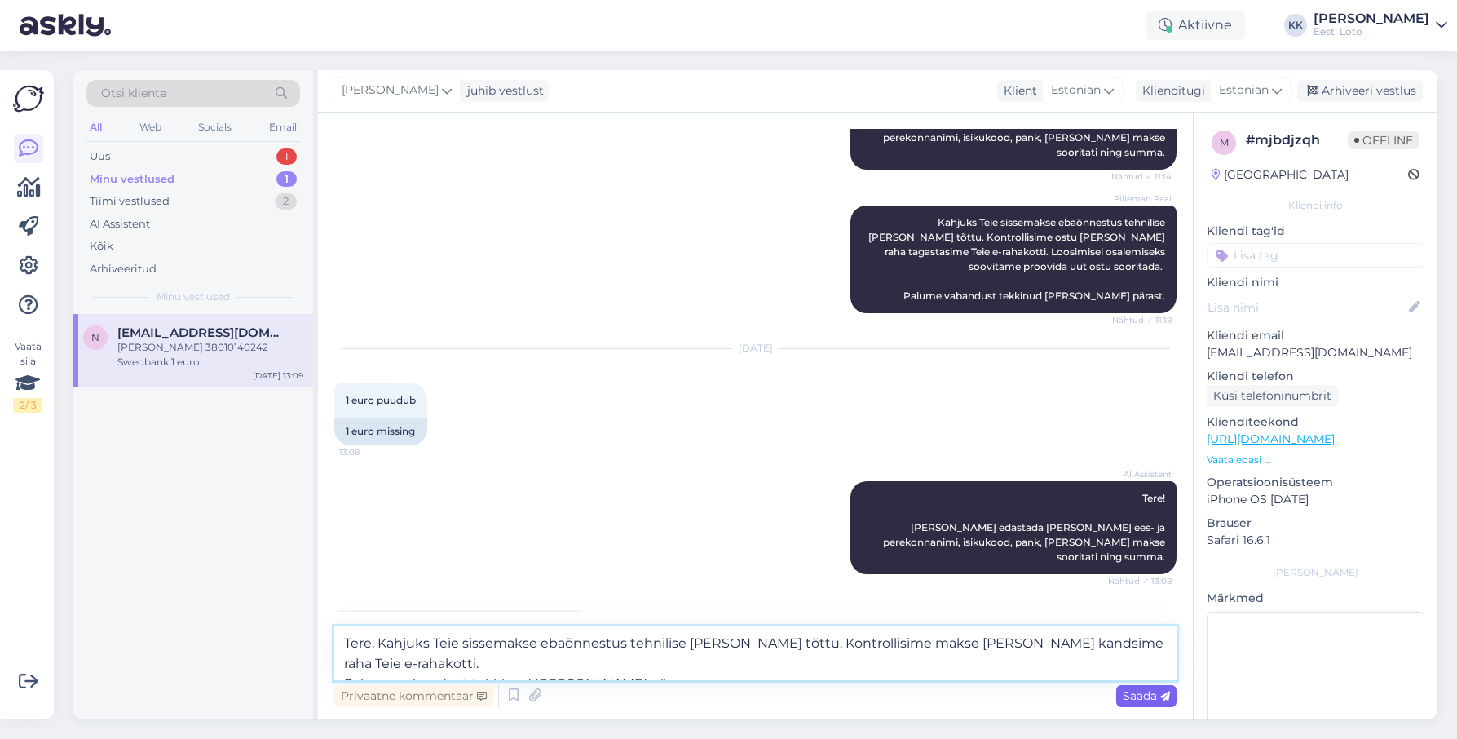
type textarea "Tere. Kahjuks Teie sissemakse ebaõnnestus tehnilise [PERSON_NAME] tõttu. Kontro…"
click at [1135, 694] on span "Saada" at bounding box center [1146, 695] width 47 height 15
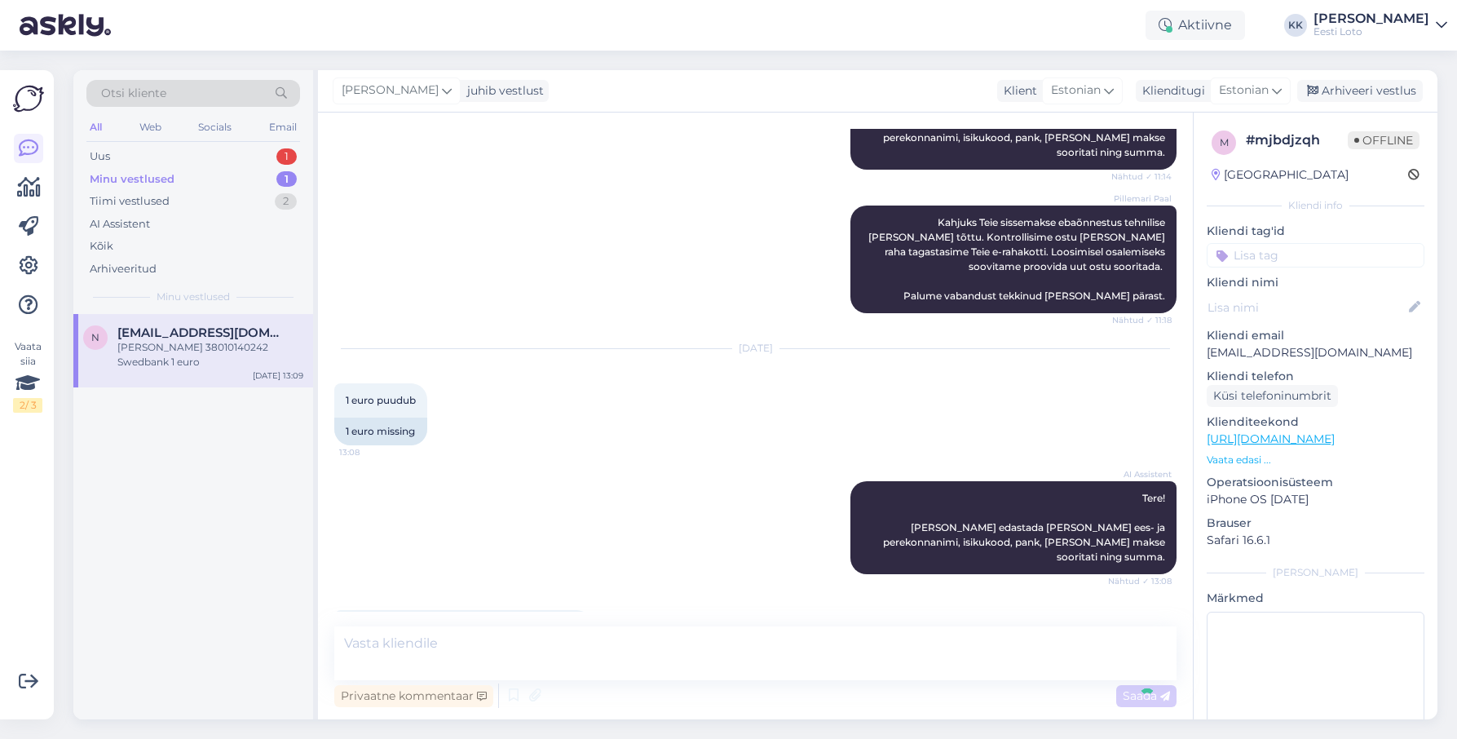
scroll to position [961, 0]
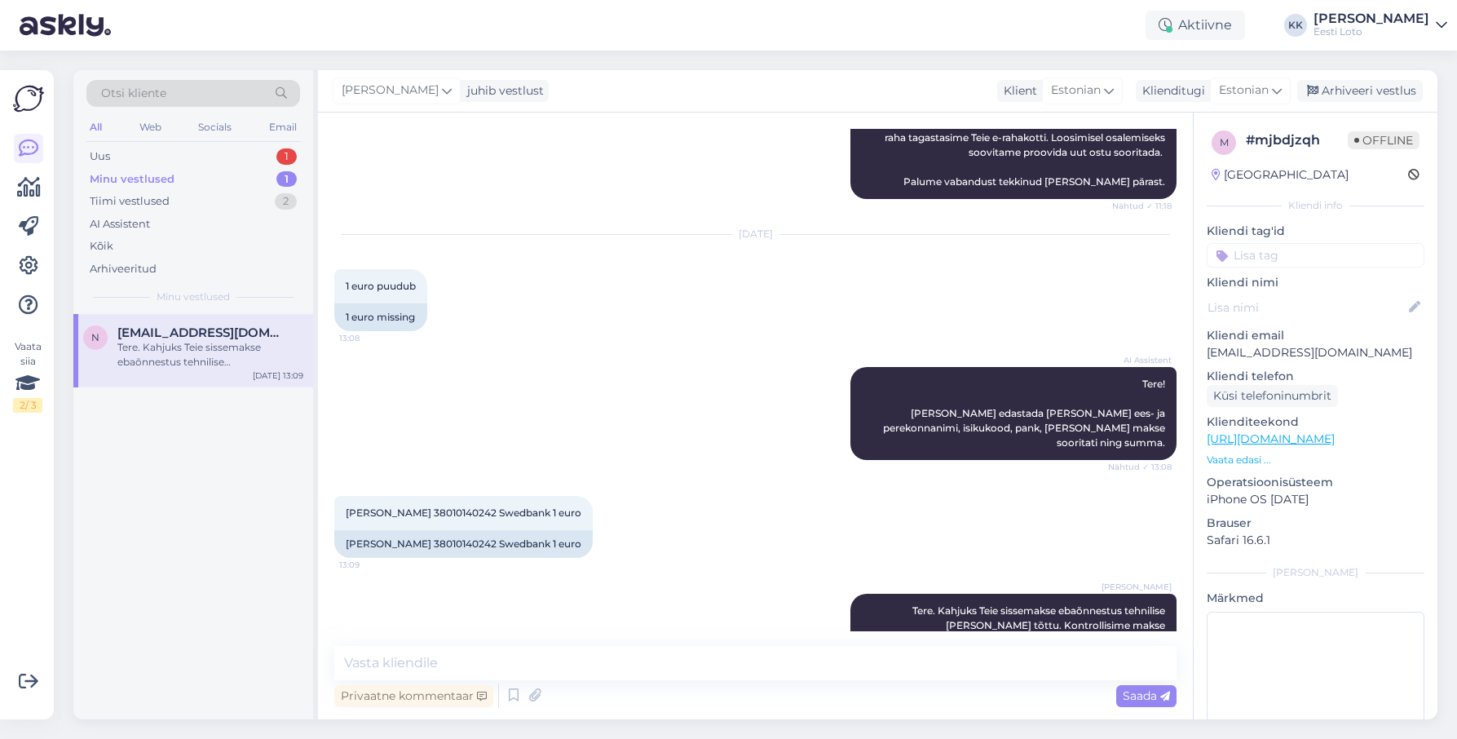
click at [1320, 259] on input at bounding box center [1316, 255] width 218 height 24
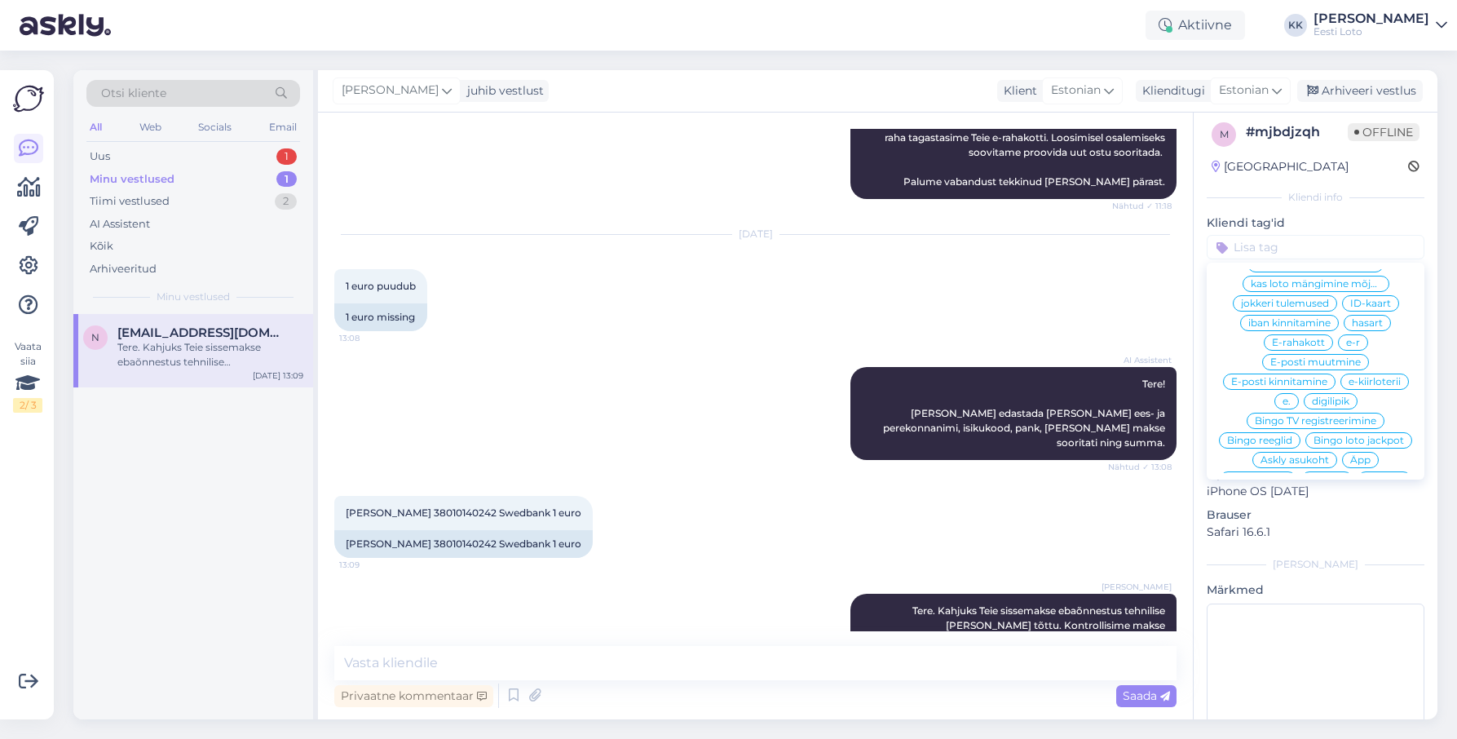
scroll to position [577, 0]
click at [1311, 356] on span "E-rahakott" at bounding box center [1298, 361] width 53 height 10
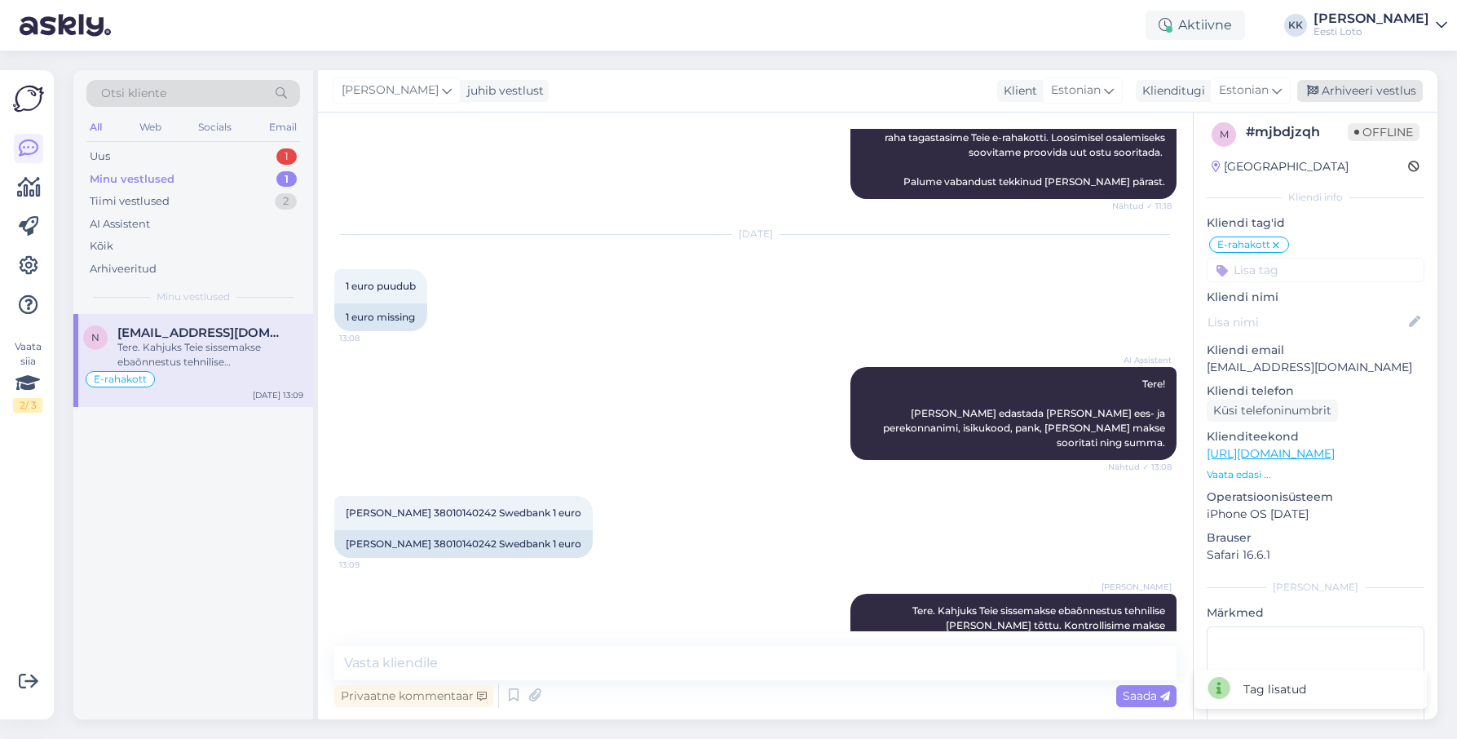
click at [1348, 91] on div "Arhiveeri vestlus" at bounding box center [1361, 91] width 126 height 22
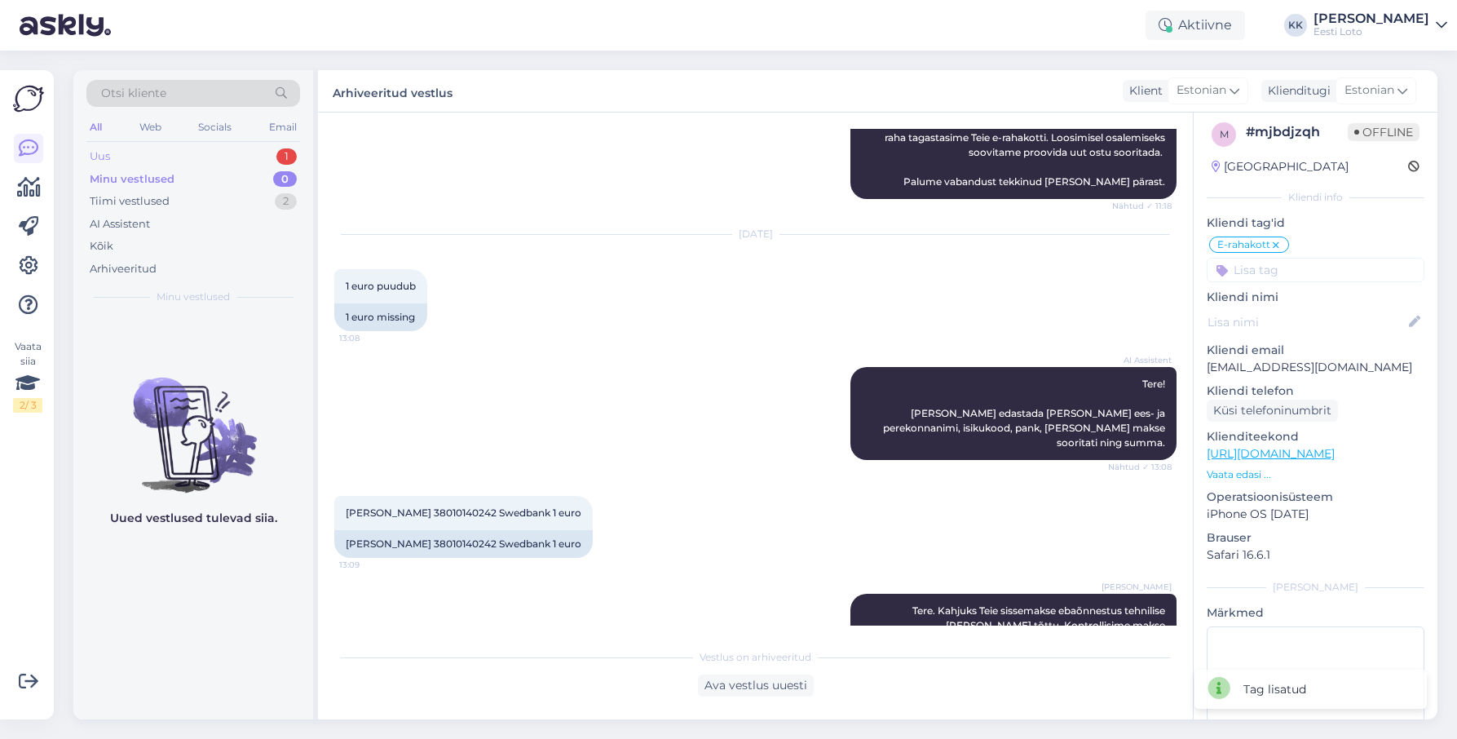
click at [169, 153] on div "Uus 1" at bounding box center [193, 156] width 214 height 23
